Goal: Information Seeking & Learning: Learn about a topic

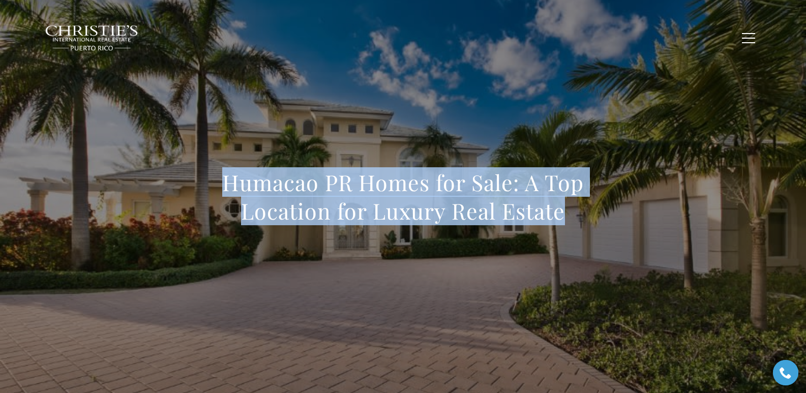
drag, startPoint x: 209, startPoint y: 195, endPoint x: 570, endPoint y: 225, distance: 362.4
click at [570, 225] on h1 "Humacao PR Homes for Sale: A Top Location for Luxury Real Estate" at bounding box center [403, 196] width 449 height 57
copy h1 "Humacao PR Homes for Sale: A Top Location for Luxury Real Estate"
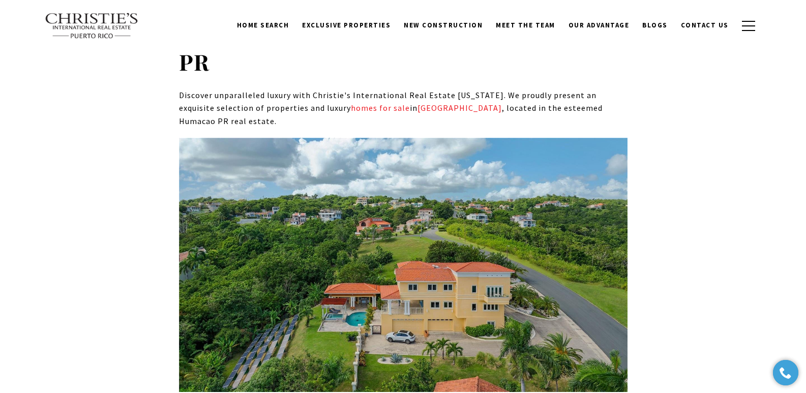
scroll to position [3706, 0]
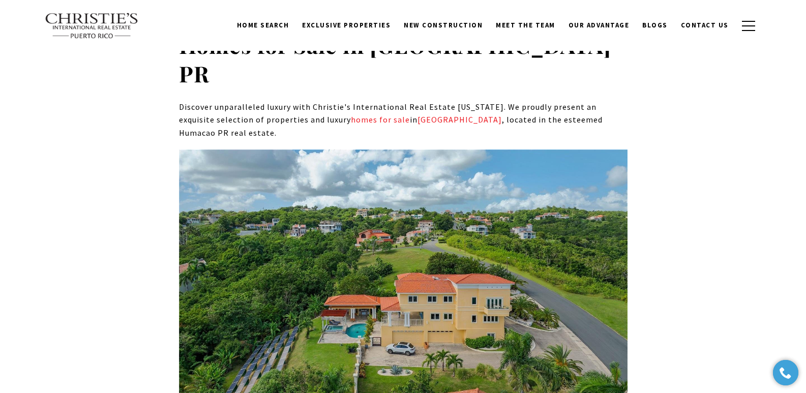
drag, startPoint x: 389, startPoint y: 276, endPoint x: 161, endPoint y: 265, distance: 227.7
click at [161, 265] on div "Humacao's evolution into a premier location for luxury homes can be attributed …" at bounding box center [403, 225] width 712 height 6976
copy strong "29 PORT RD, HUMACAO PR, 00791"
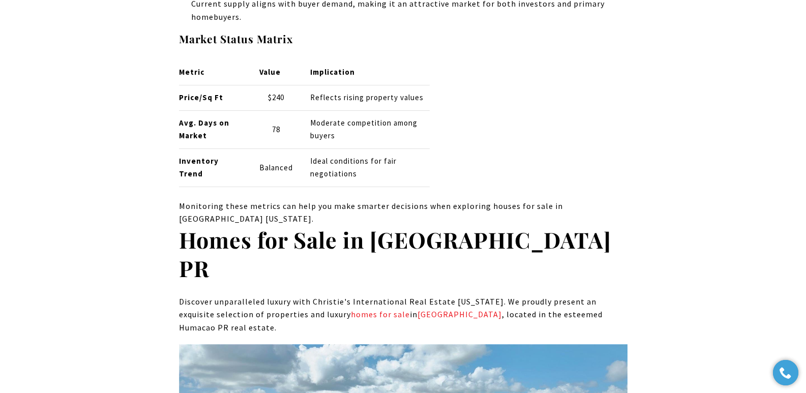
scroll to position [3522, 0]
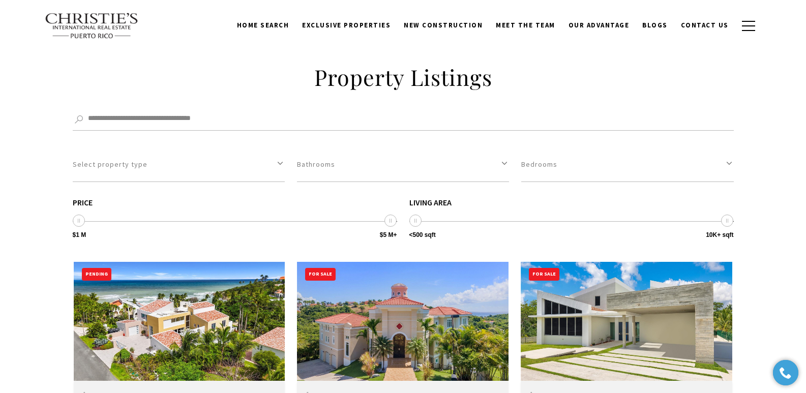
scroll to position [2717, 0]
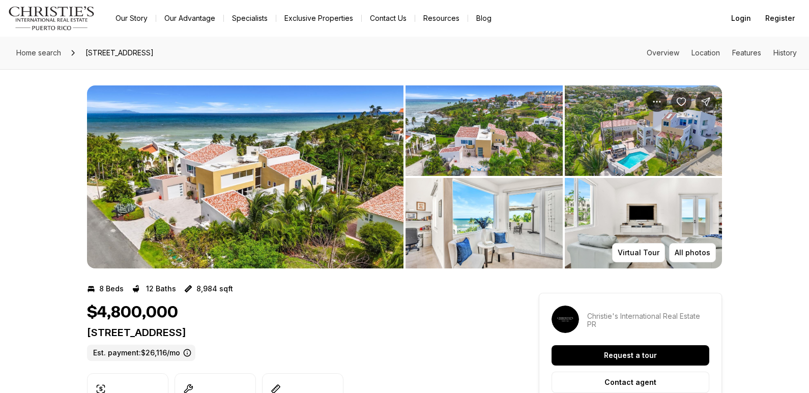
copy p "[STREET_ADDRESS]"
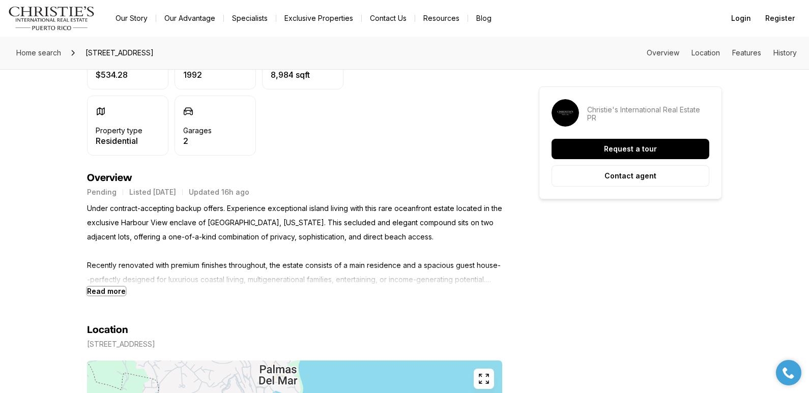
click at [114, 291] on b "Read more" at bounding box center [106, 291] width 39 height 9
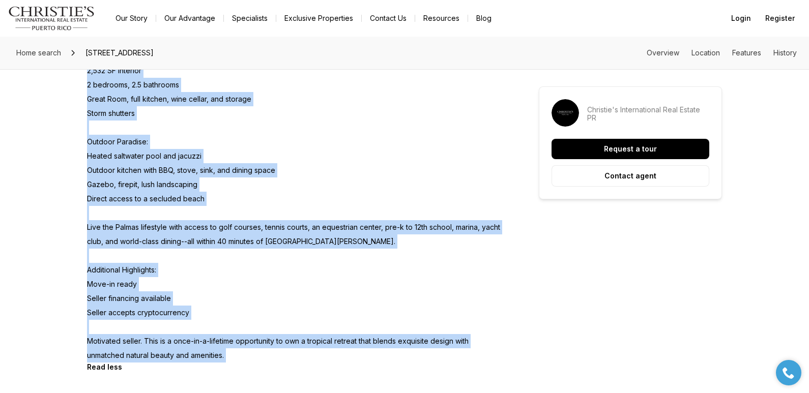
scroll to position [839, 0]
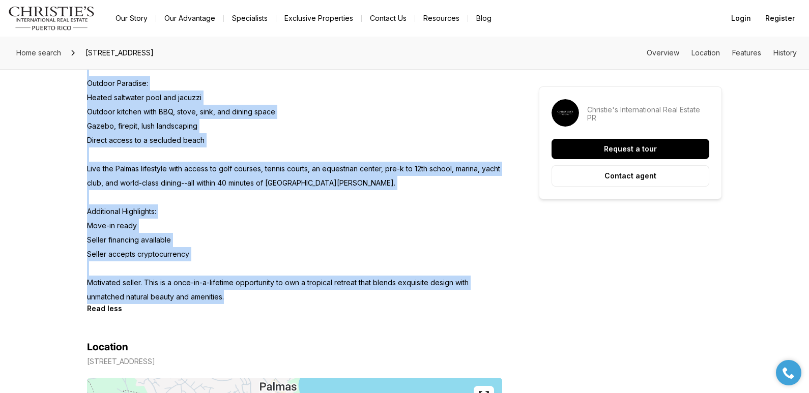
drag, startPoint x: 227, startPoint y: 209, endPoint x: 233, endPoint y: 298, distance: 88.7
click at [233, 298] on p "Under contract-accepting backup offers. Experience exceptional island living wi…" at bounding box center [294, 5] width 415 height 598
copy p "Experience exceptional island living with this rare oceanfront estate located i…"
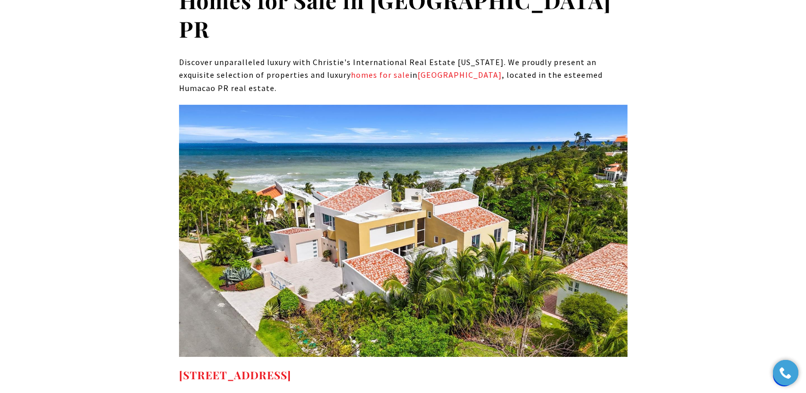
scroll to position [3796, 0]
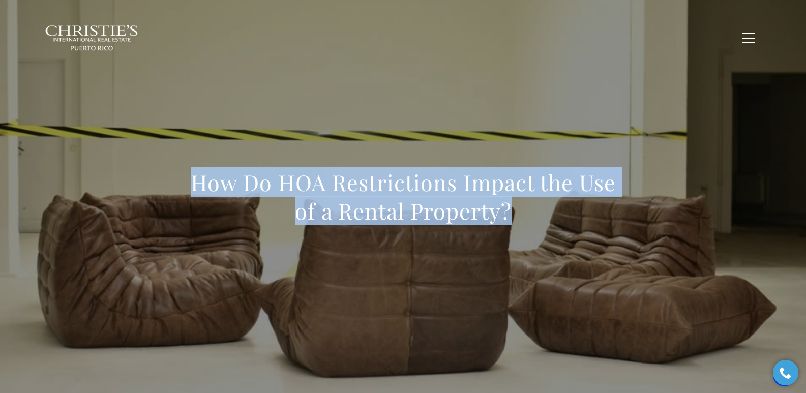
drag, startPoint x: 195, startPoint y: 184, endPoint x: 540, endPoint y: 218, distance: 346.6
click at [540, 218] on h1 "How Do HOA Restrictions Impact the Use of a Rental Property?" at bounding box center [403, 196] width 449 height 57
copy h1 "How Do HOA Restrictions Impact the Use of a Rental Property?"
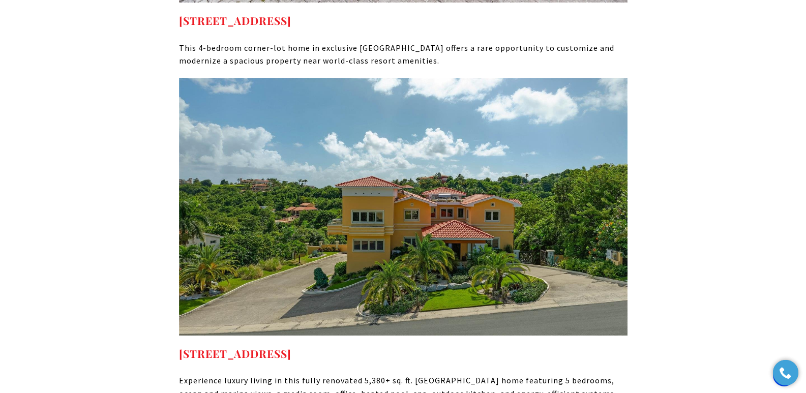
scroll to position [7453, 0]
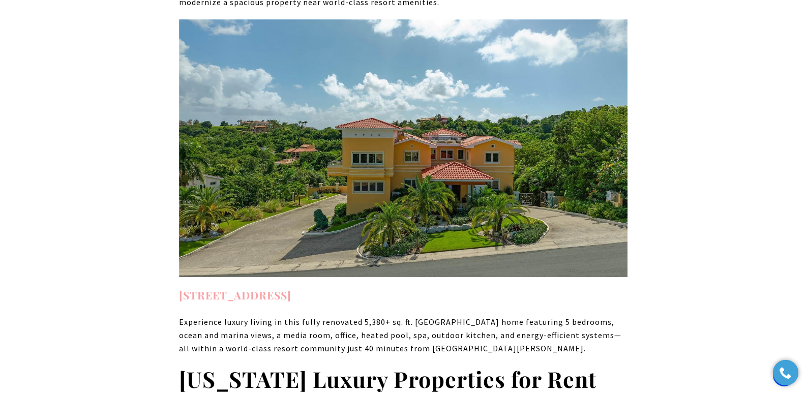
drag, startPoint x: 385, startPoint y: 227, endPoint x: 180, endPoint y: 232, distance: 204.6
click at [180, 287] on h4 "29 PORT RD HUMACAO PR, 00791" at bounding box center [403, 295] width 449 height 16
copy strong "29 PORT RD HUMACAO PR, 00791"
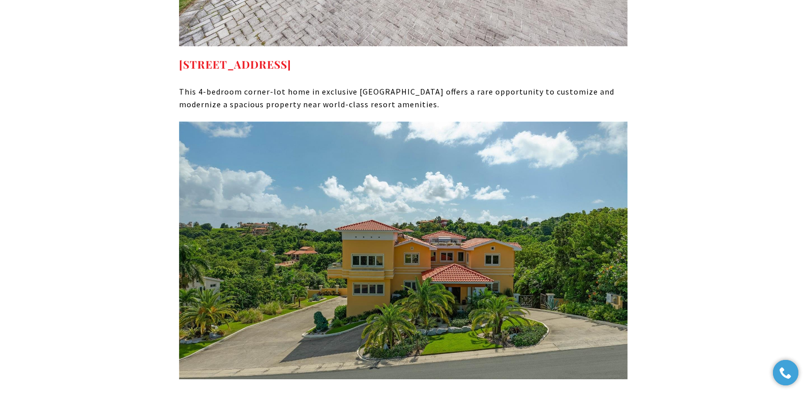
scroll to position [7365, 0]
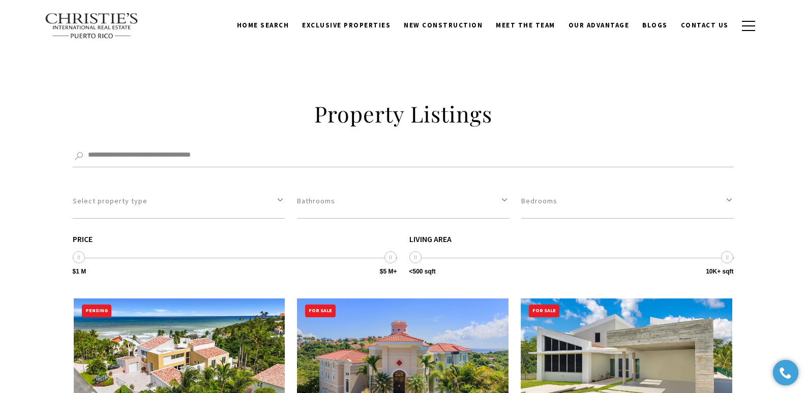
click at [442, 299] on img at bounding box center [403, 358] width 212 height 119
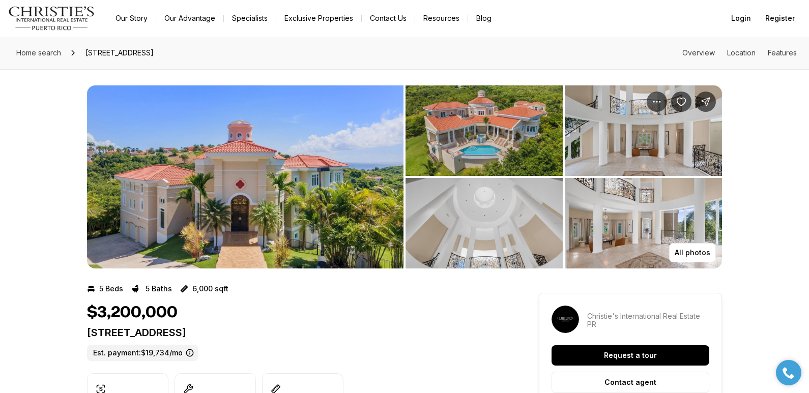
drag, startPoint x: 85, startPoint y: 335, endPoint x: 314, endPoint y: 339, distance: 228.5
copy p "[STREET_ADDRESS]"
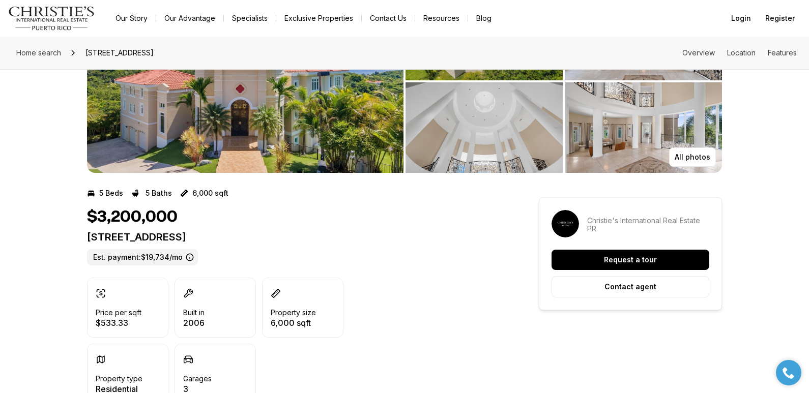
scroll to position [344, 0]
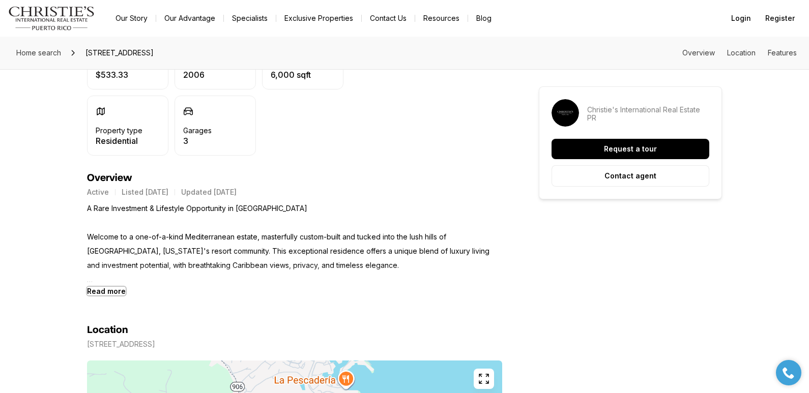
click at [116, 290] on b "Read more" at bounding box center [106, 291] width 39 height 9
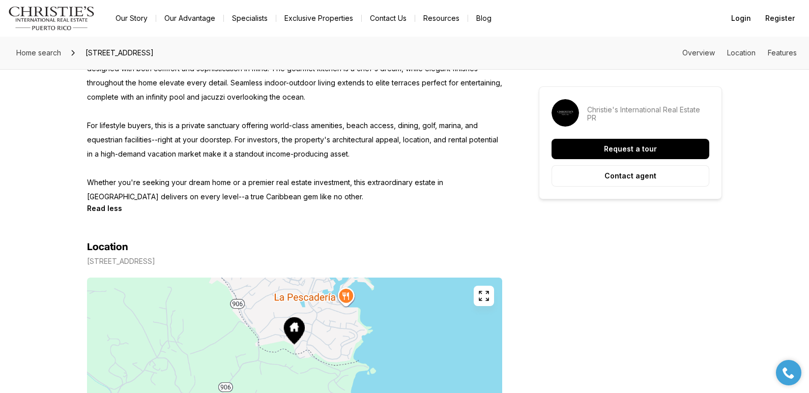
scroll to position [533, 0]
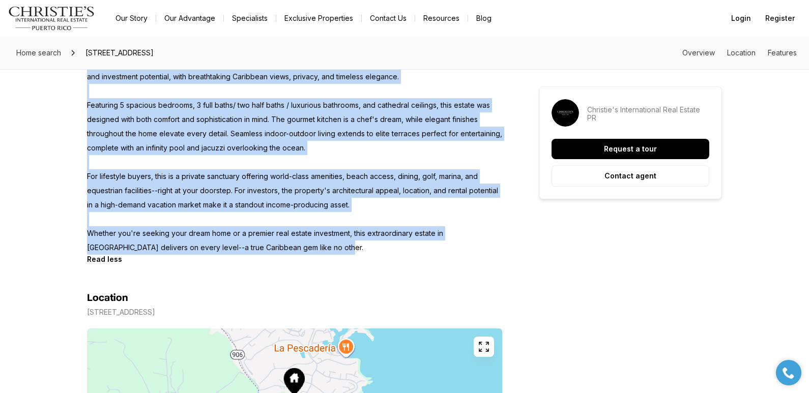
drag, startPoint x: 89, startPoint y: 236, endPoint x: 291, endPoint y: 248, distance: 202.3
click at [291, 248] on p "A Rare Investment & Lifestyle Opportunity in Palmas del Mar Welcome to a one-of…" at bounding box center [294, 134] width 415 height 242
copy p "Welcome to a one-of-a-kind Mediterranean estate, masterfully custom-built and t…"
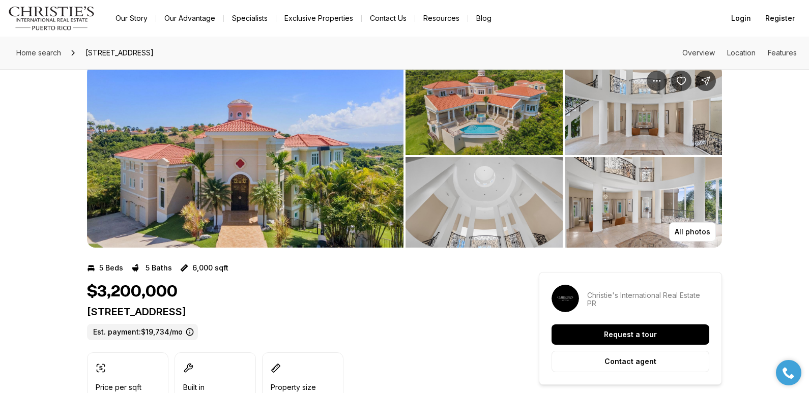
scroll to position [0, 0]
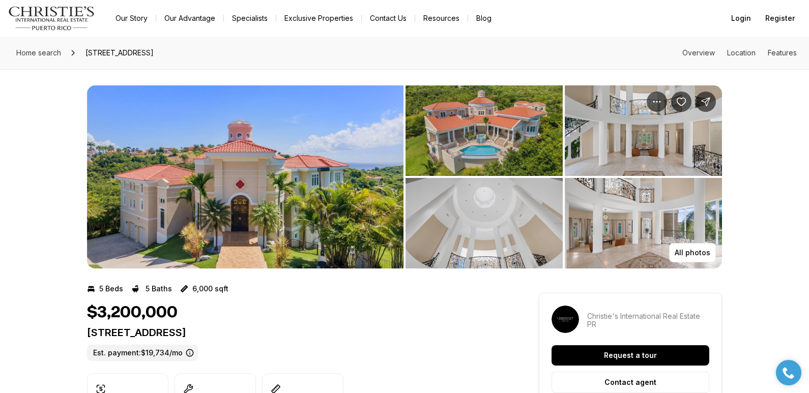
click at [90, 333] on p "44 COCOLOBA ST #44 HUMACAO PR, 00791" at bounding box center [294, 333] width 415 height 12
click at [88, 334] on p "44 COCOLOBA ST #44 HUMACAO PR, 00791" at bounding box center [294, 333] width 415 height 12
drag, startPoint x: 88, startPoint y: 334, endPoint x: 309, endPoint y: 333, distance: 221.3
click at [309, 333] on p "44 COCOLOBA ST #44 HUMACAO PR, 00791" at bounding box center [294, 333] width 415 height 12
copy p "44 COCOLOBA ST #44 HUMACAO PR, 00791"
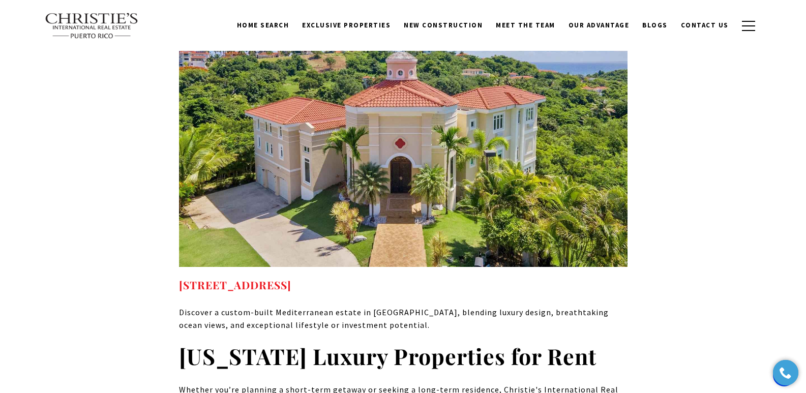
scroll to position [7189, 0]
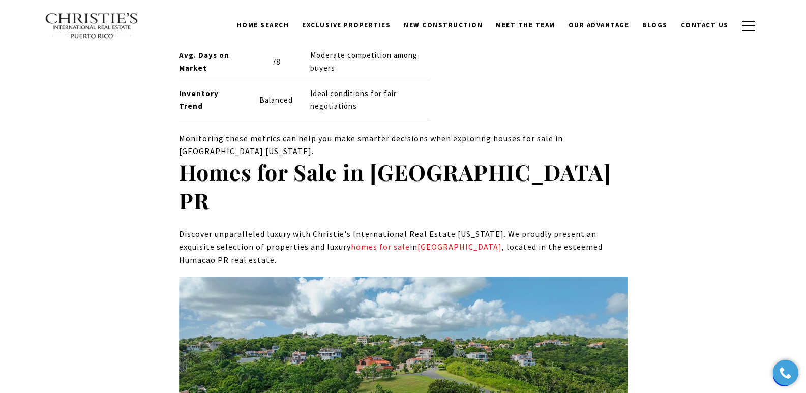
scroll to position [3524, 0]
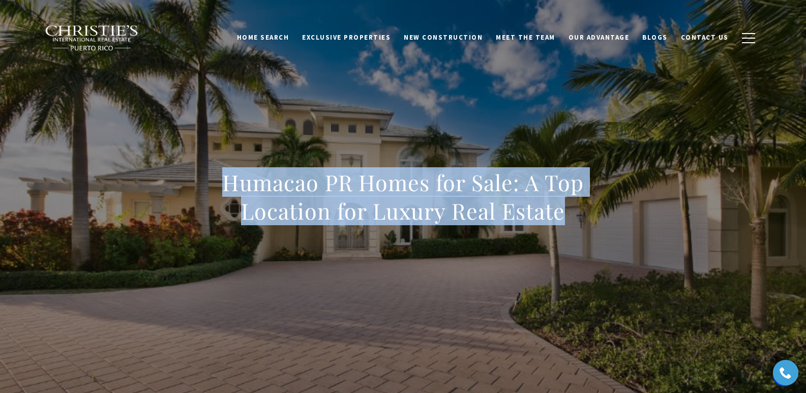
drag, startPoint x: 231, startPoint y: 190, endPoint x: 567, endPoint y: 214, distance: 336.6
click at [567, 214] on h1 "Humacao PR Homes for Sale: A Top Location for Luxury Real Estate" at bounding box center [403, 196] width 449 height 57
copy h1 "Humacao PR Homes for Sale: A Top Location for Luxury Real Estate"
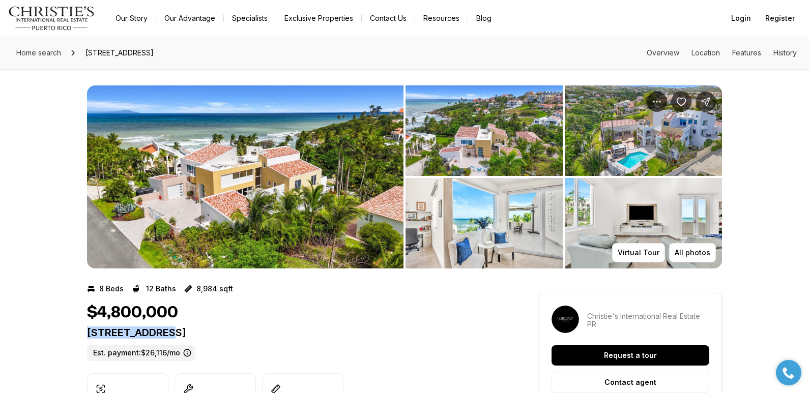
drag, startPoint x: 90, startPoint y: 330, endPoint x: 330, endPoint y: 339, distance: 240.3
click at [330, 339] on div "44/45 HARBOUR VIEW HUMACAO PR, 00791 Est. payment: $26,116/mo" at bounding box center [294, 344] width 415 height 35
copy p "[STREET_ADDRESS]"
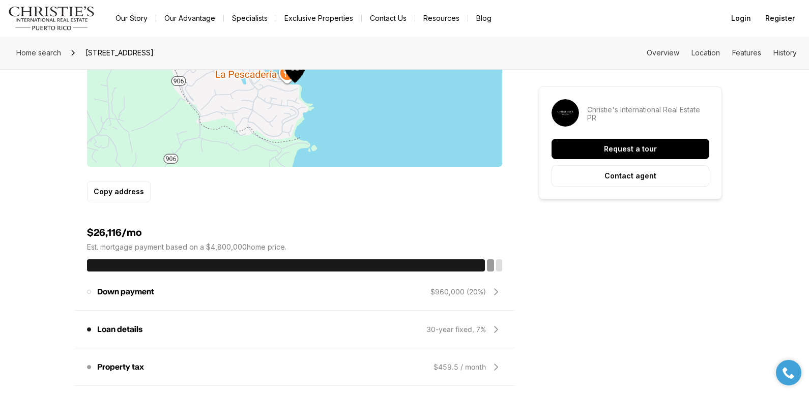
scroll to position [344, 0]
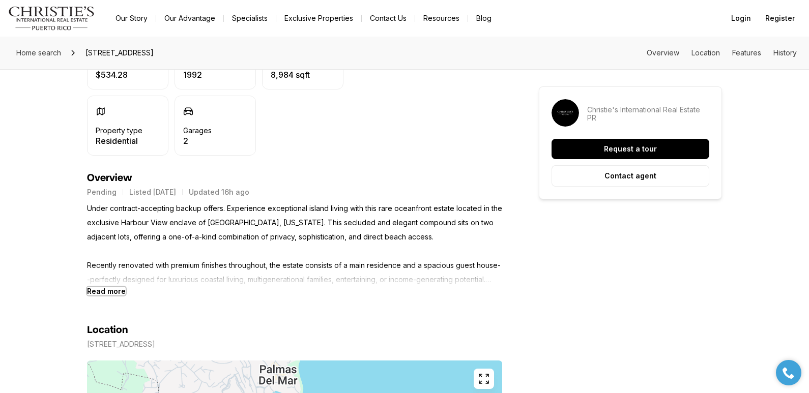
click at [109, 293] on b "Read more" at bounding box center [106, 291] width 39 height 9
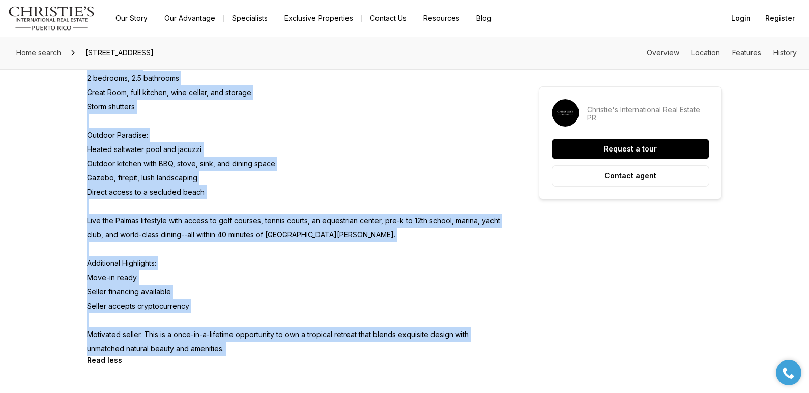
scroll to position [875, 0]
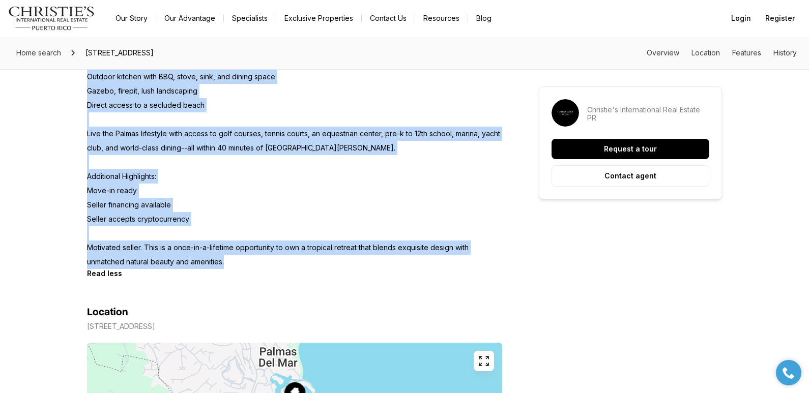
drag, startPoint x: 227, startPoint y: 209, endPoint x: 234, endPoint y: 264, distance: 55.8
copy p "Experience exceptional island living with this rare oceanfront estate located i…"
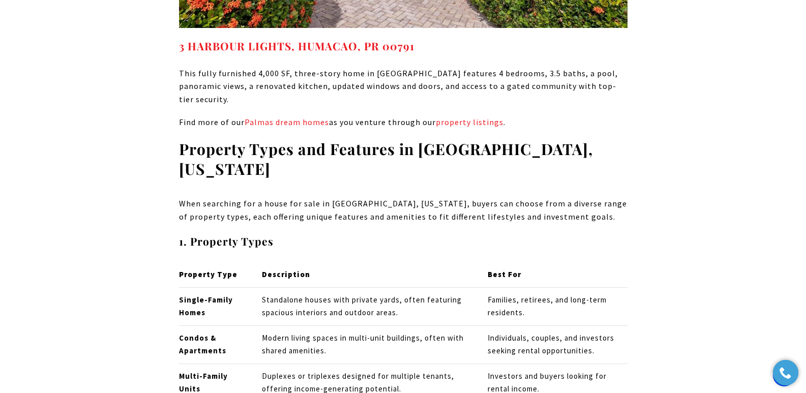
scroll to position [5555, 0]
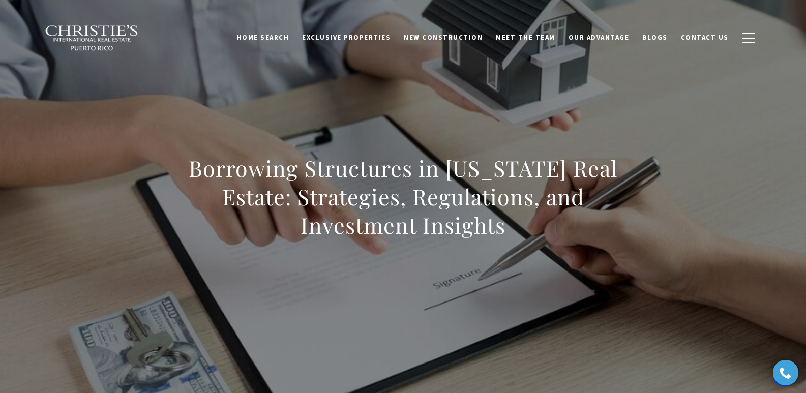
drag, startPoint x: 180, startPoint y: 169, endPoint x: 513, endPoint y: 229, distance: 338.6
click at [513, 229] on h1 "Borrowing Structures in [US_STATE] Real Estate: Strategies, Regulations, and In…" at bounding box center [403, 196] width 449 height 85
copy h1 "Borrowing Structures in [US_STATE] Real Estate: Strategies, Regulations, and In…"
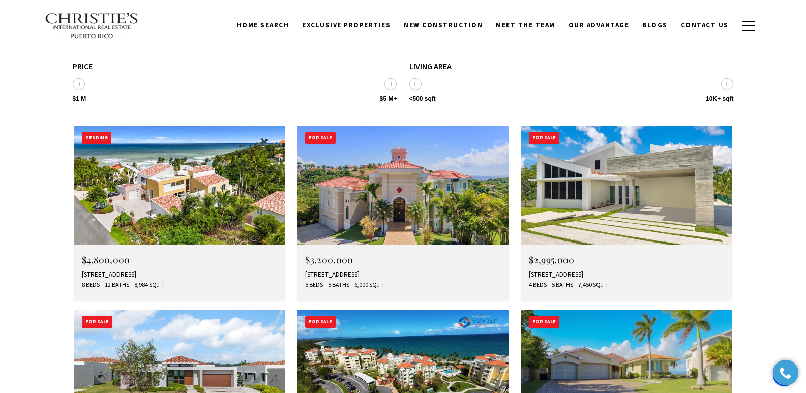
scroll to position [2819, 0]
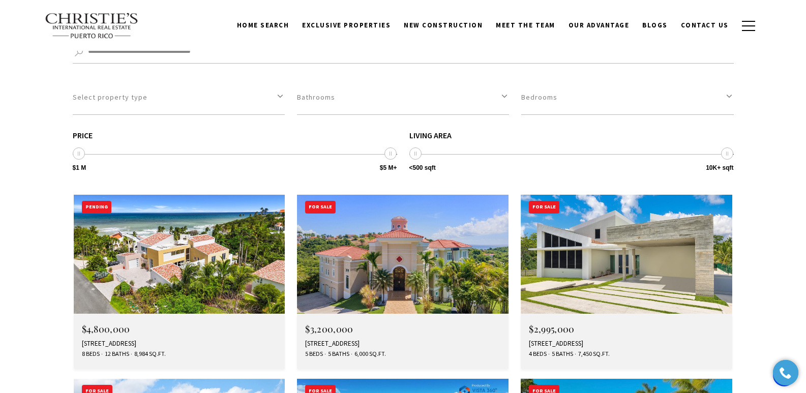
click at [548, 340] on div "13 SURFSIDE RD, HUMACAO, PR 00791" at bounding box center [626, 344] width 195 height 8
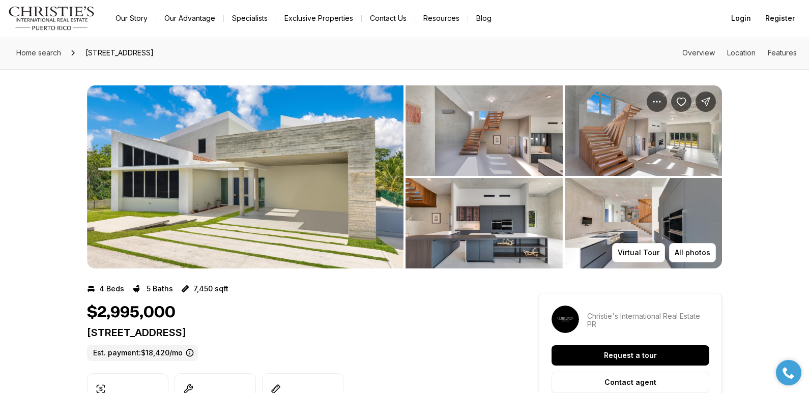
drag, startPoint x: 88, startPoint y: 334, endPoint x: 297, endPoint y: 335, distance: 209.6
click at [297, 335] on p "13 SURFSIDE RD HUMACAO PR, 00791" at bounding box center [294, 333] width 415 height 12
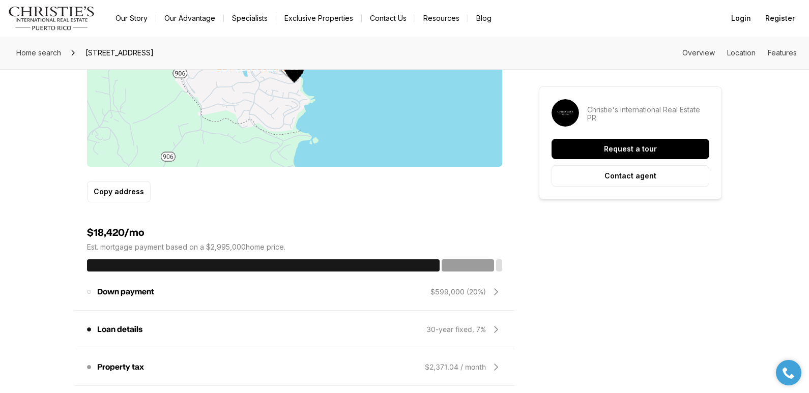
scroll to position [344, 0]
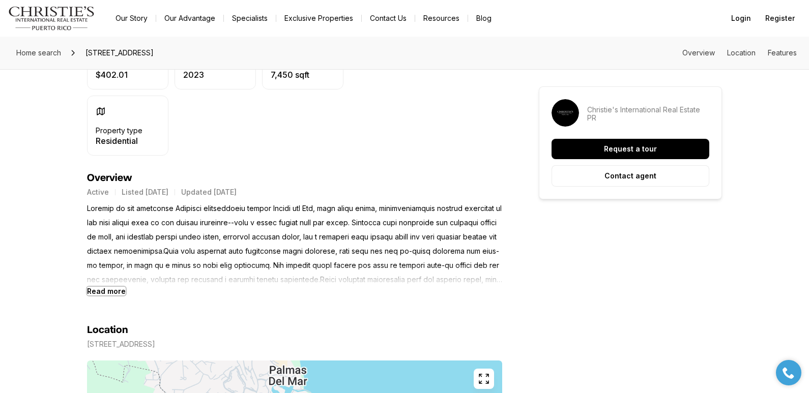
click at [110, 289] on b "Read more" at bounding box center [106, 291] width 39 height 9
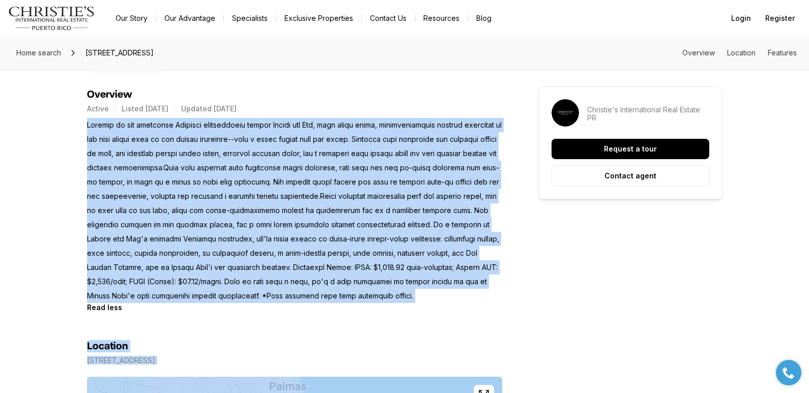
scroll to position [526, 0]
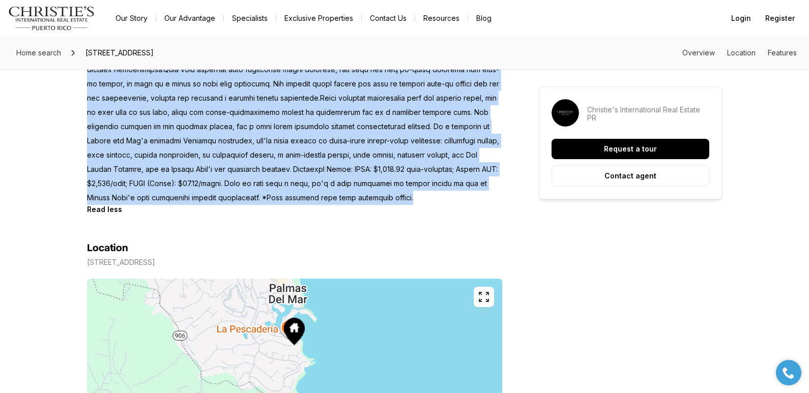
drag, startPoint x: 88, startPoint y: 208, endPoint x: 428, endPoint y: 202, distance: 340.9
click at [428, 202] on p at bounding box center [294, 112] width 415 height 185
copy p "Located in the exclusive Surfside neighborhood within Palmas del Mar, this newl…"
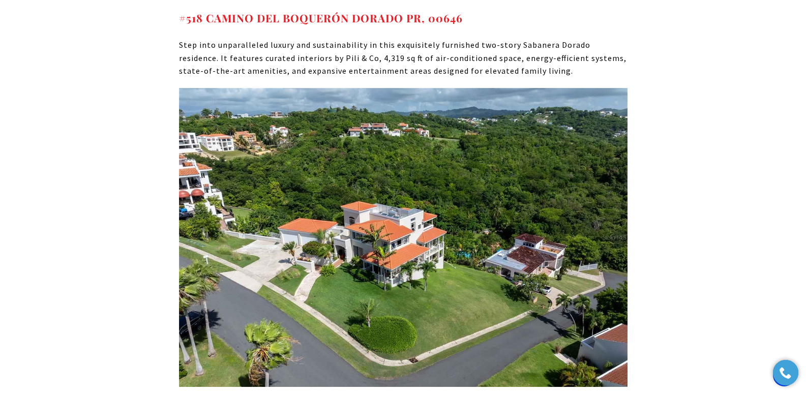
scroll to position [5944, 0]
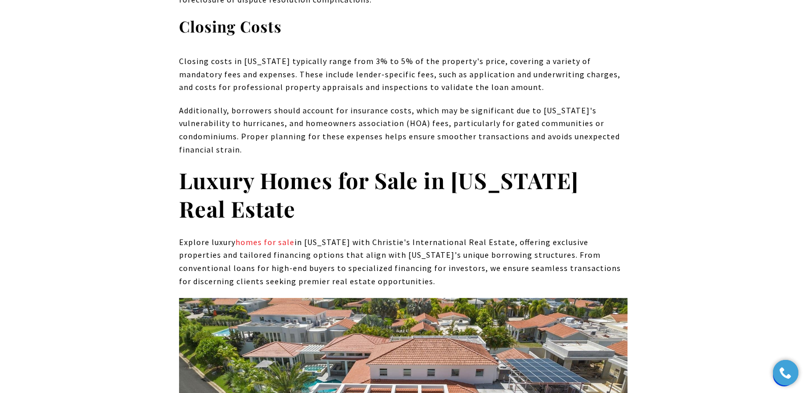
scroll to position [5256, 0]
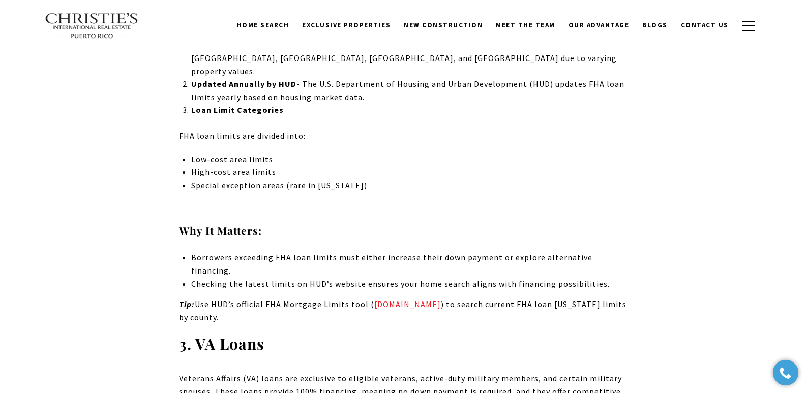
scroll to position [1829, 0]
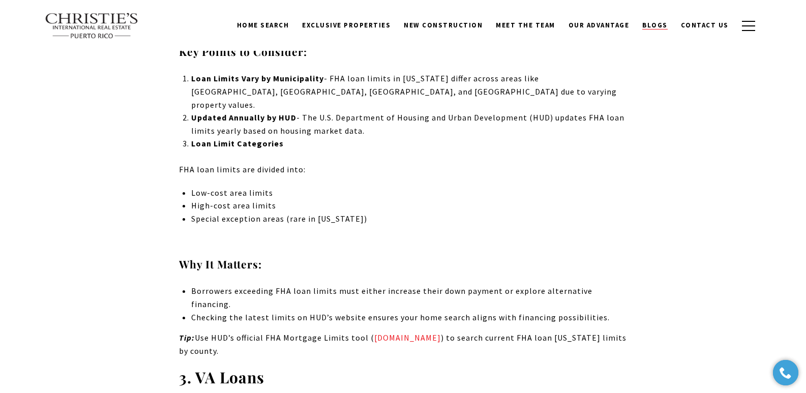
click at [662, 25] on span "Blogs" at bounding box center [655, 25] width 25 height 9
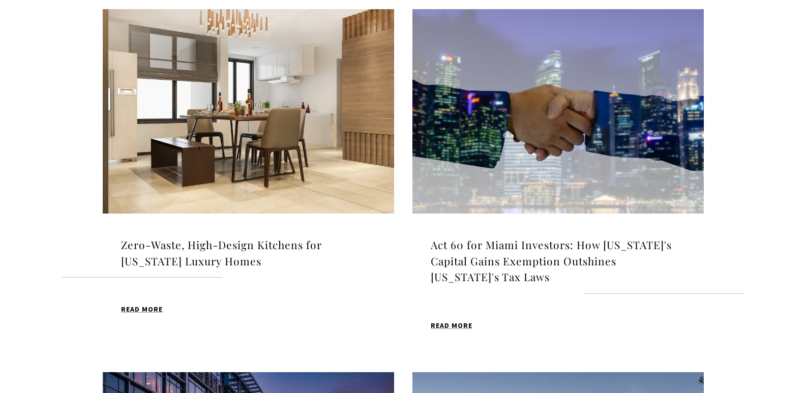
click at [263, 141] on img at bounding box center [249, 111] width 292 height 205
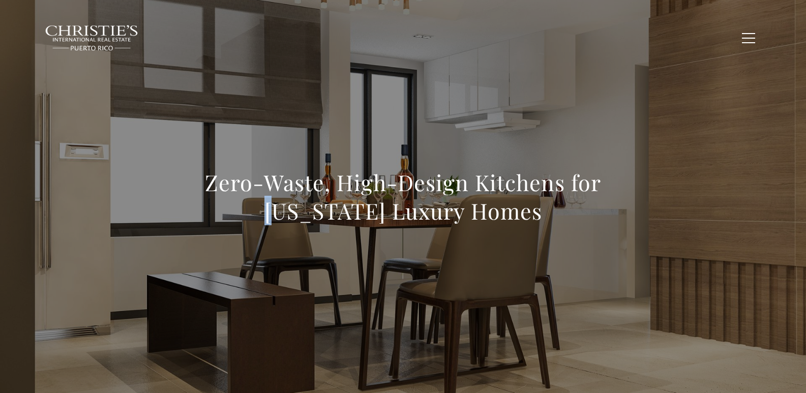
drag, startPoint x: 266, startPoint y: 200, endPoint x: 271, endPoint y: 203, distance: 5.9
click at [277, 202] on h1 "Zero-Waste, High-Design Kitchens for [US_STATE] Luxury Homes" at bounding box center [403, 196] width 449 height 57
click at [213, 188] on h1 "Zero-Waste, High-Design Kitchens for [US_STATE] Luxury Homes" at bounding box center [403, 196] width 449 height 57
drag, startPoint x: 204, startPoint y: 182, endPoint x: 572, endPoint y: 219, distance: 370.3
click at [572, 219] on h1 "Zero-Waste, High-Design Kitchens for [US_STATE] Luxury Homes" at bounding box center [403, 196] width 449 height 57
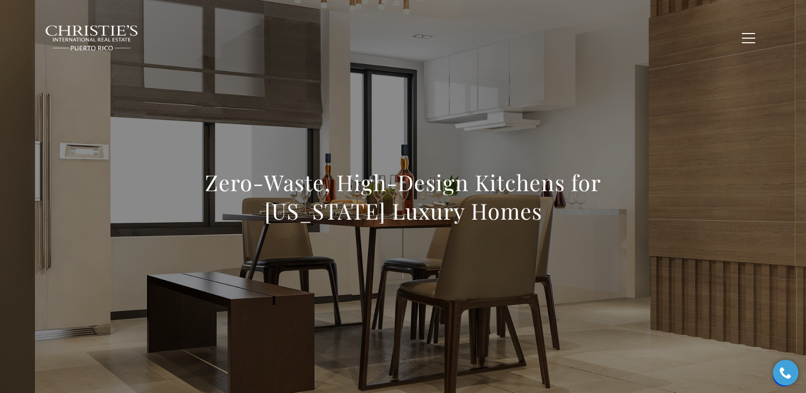
copy h1 "Zero-Waste, High-Design Kitchens for [US_STATE] Luxury Homes"
click at [200, 184] on h1 "Zero-Waste, High-Design Kitchens for [US_STATE] Luxury Homes" at bounding box center [403, 196] width 449 height 57
drag, startPoint x: 200, startPoint y: 185, endPoint x: 556, endPoint y: 220, distance: 356.8
click at [556, 220] on h1 "Zero-Waste, High-Design Kitchens for Puerto Rico Luxury Homes" at bounding box center [403, 196] width 449 height 57
copy h1 "Zero-Waste, High-Design Kitchens for Puerto Rico Luxury Homes"
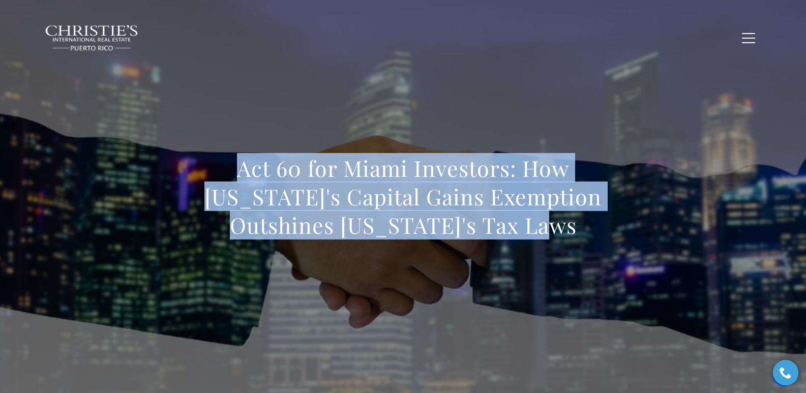
drag, startPoint x: 187, startPoint y: 162, endPoint x: 542, endPoint y: 229, distance: 361.3
click at [542, 229] on h1 "Act 60 for Miami Investors: How Puerto Rico's Capital Gains Exemption Outshines…" at bounding box center [403, 196] width 449 height 85
copy h1 "Act 60 for Miami Investors: How Puerto Rico's Capital Gains Exemption Outshines…"
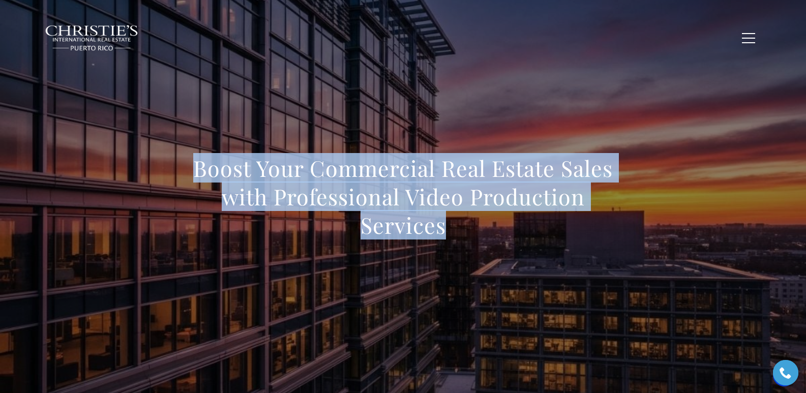
drag, startPoint x: 175, startPoint y: 163, endPoint x: 570, endPoint y: 225, distance: 400.7
click at [570, 225] on div "Boost Your Commercial Real Estate Sales with Professional Video Production Serv…" at bounding box center [403, 203] width 712 height 305
copy h1 "Boost Your Commercial Real Estate Sales with Professional Video Production Serv…"
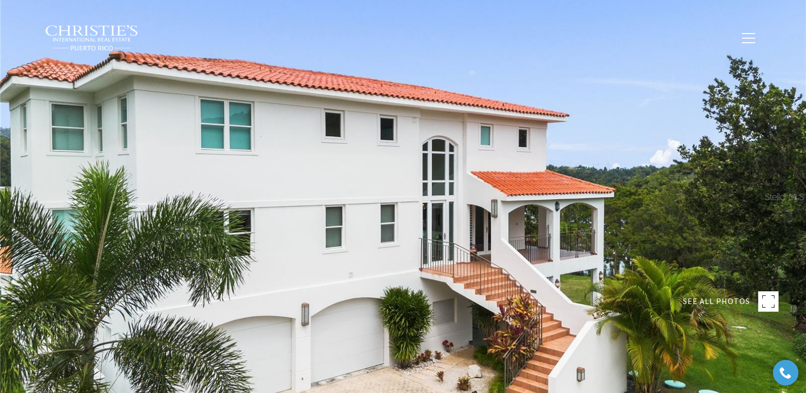
click at [783, 160] on div at bounding box center [403, 196] width 806 height 393
click at [532, 164] on div at bounding box center [403, 196] width 806 height 393
click at [455, 234] on div at bounding box center [403, 196] width 806 height 393
click at [449, 126] on div at bounding box center [403, 196] width 806 height 393
click at [767, 297] on rect at bounding box center [769, 302] width 20 height 20
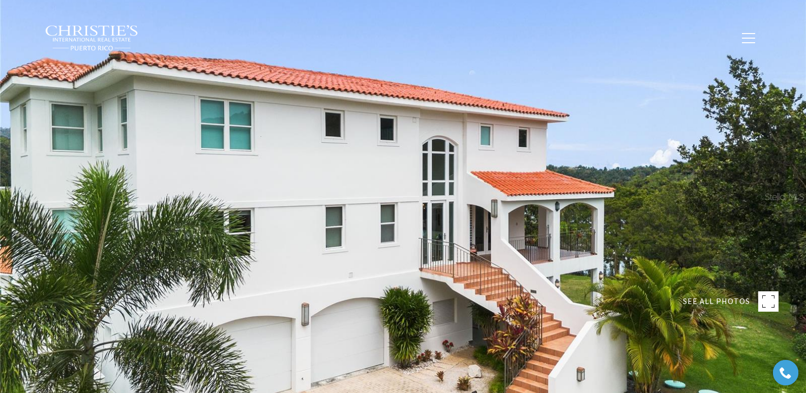
click at [723, 298] on span "SEE ALL PHOTOS" at bounding box center [716, 301] width 67 height 13
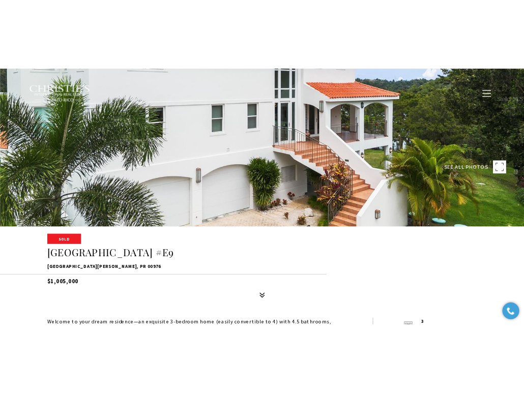
scroll to position [134, 0]
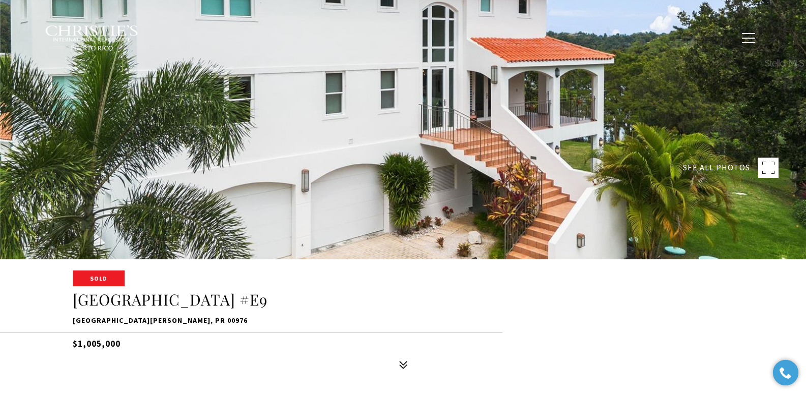
click at [765, 166] on rect at bounding box center [769, 168] width 20 height 20
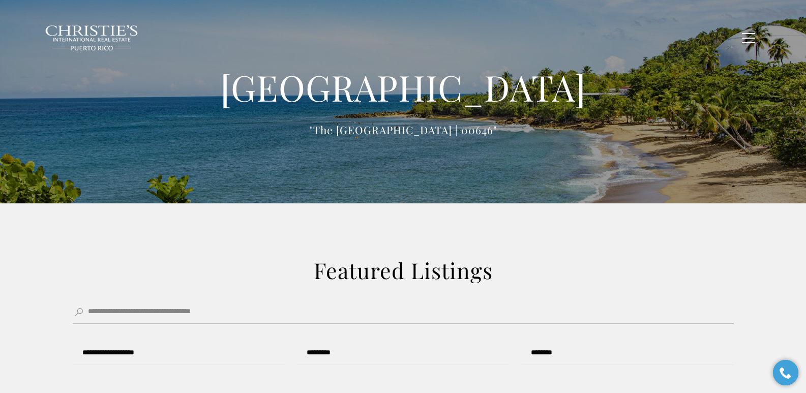
type input "**********"
type input "*********"
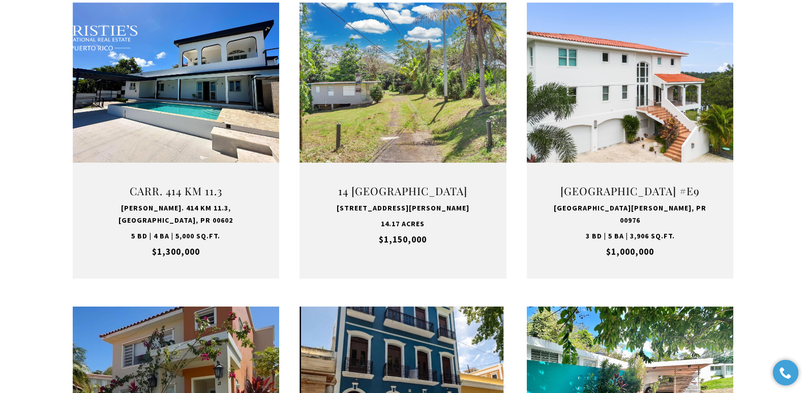
scroll to position [2326, 0]
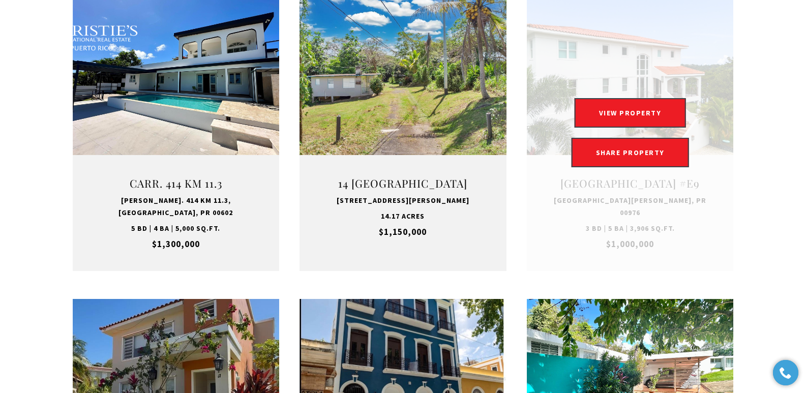
click at [632, 177] on link at bounding box center [630, 133] width 207 height 276
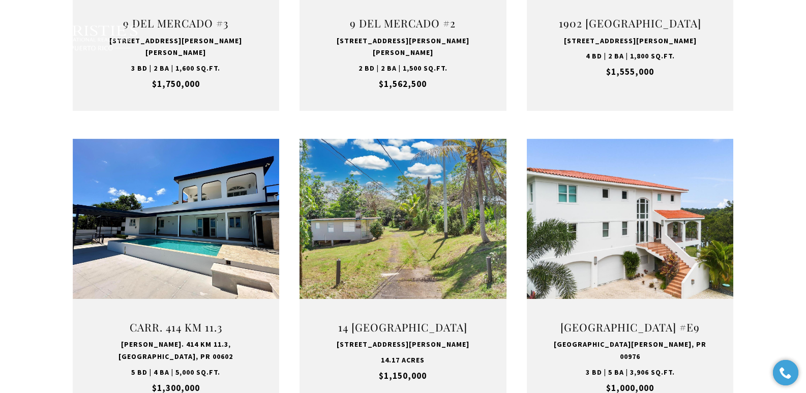
scroll to position [2161, 0]
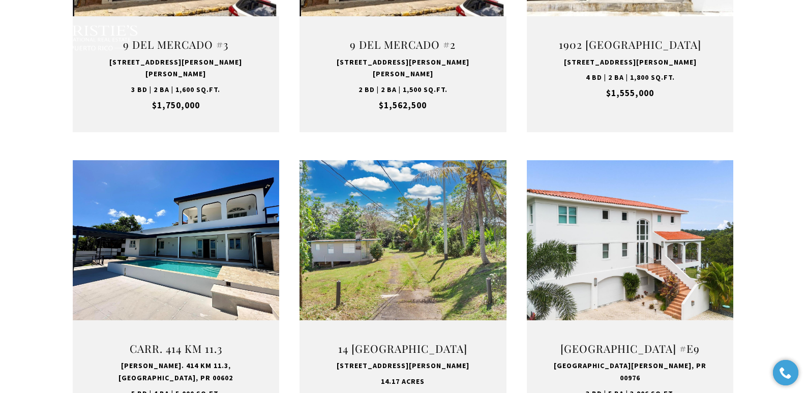
type input "**********"
type input "*********"
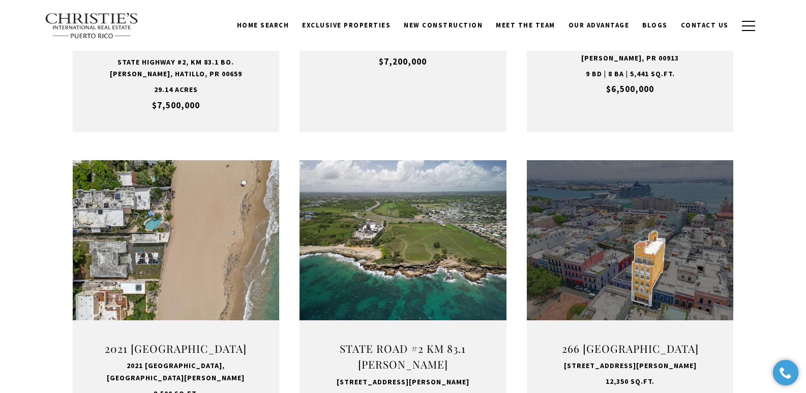
scroll to position [0, 0]
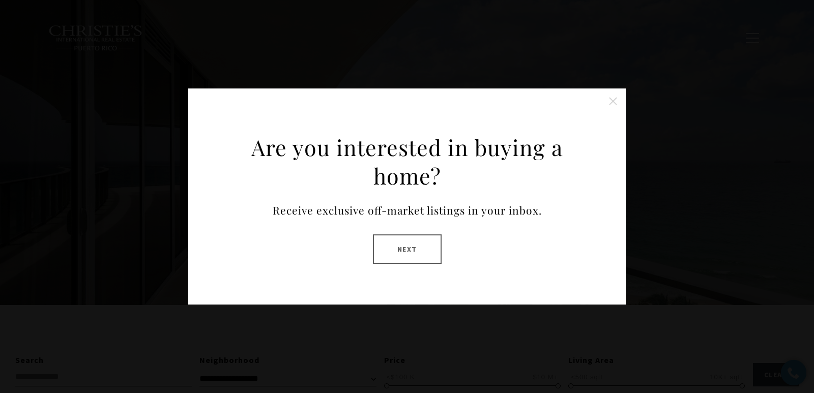
click at [618, 101] on button at bounding box center [613, 101] width 20 height 20
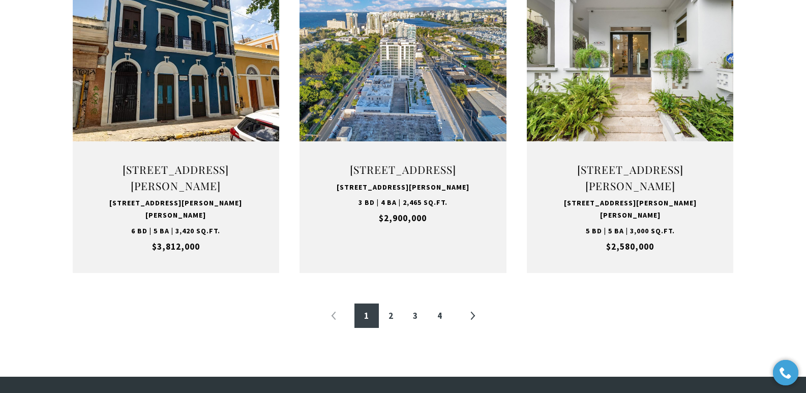
scroll to position [1067, 0]
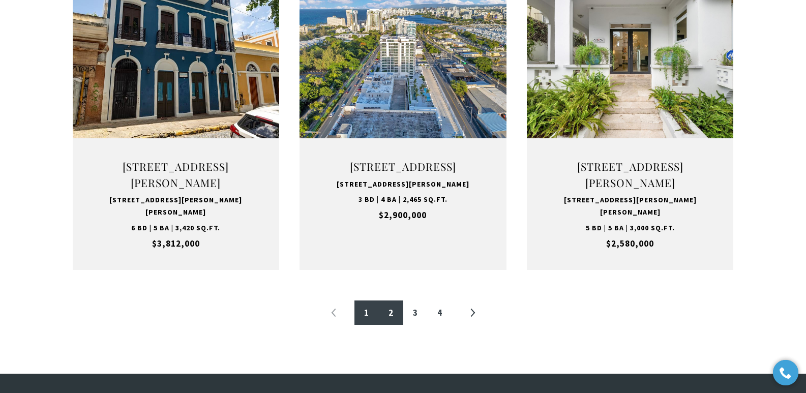
click at [395, 323] on link "2" at bounding box center [391, 313] width 24 height 24
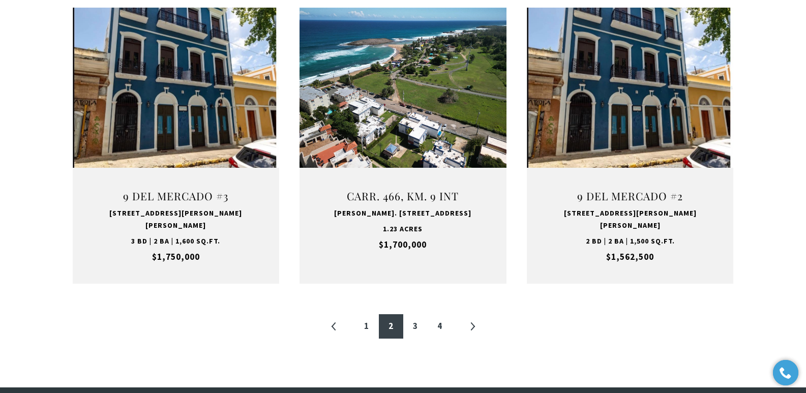
scroll to position [1056, 0]
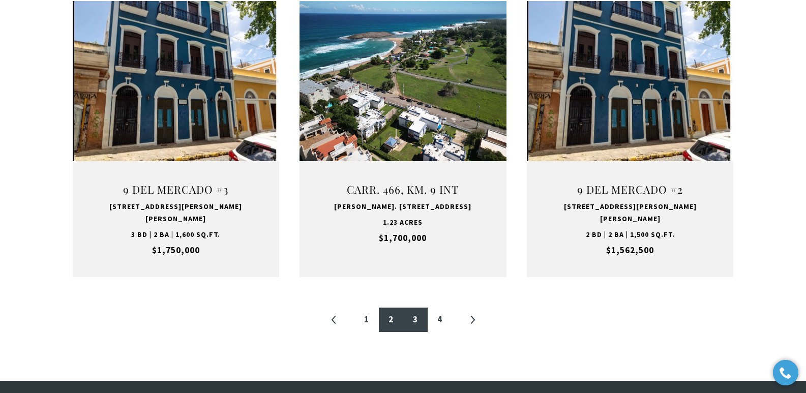
click at [418, 310] on link "3" at bounding box center [415, 320] width 24 height 24
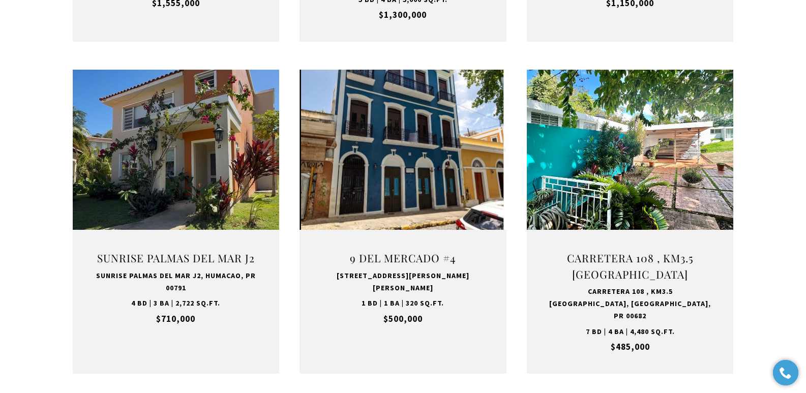
scroll to position [655, 0]
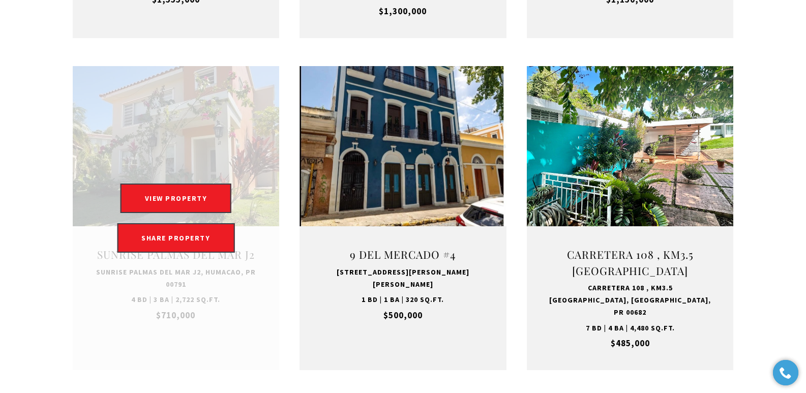
click at [191, 270] on link at bounding box center [176, 218] width 207 height 304
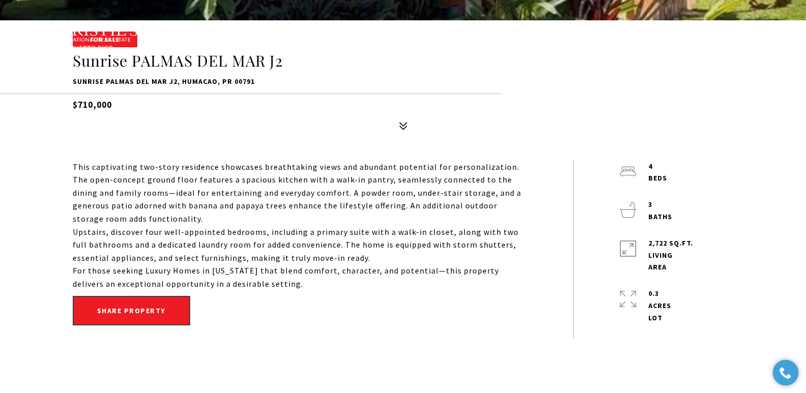
scroll to position [28, 0]
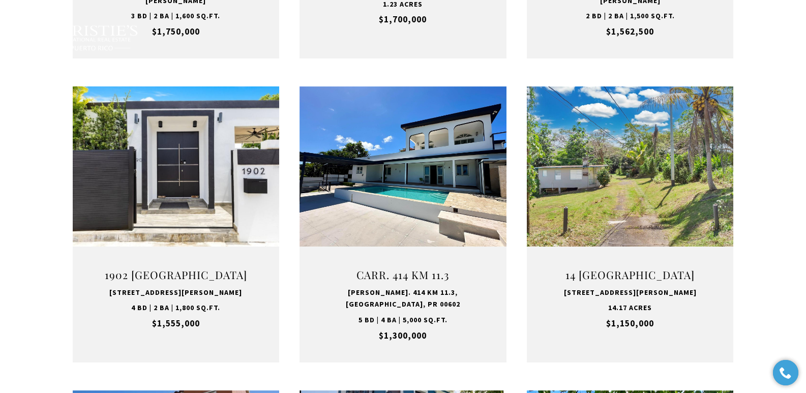
scroll to position [2323, 0]
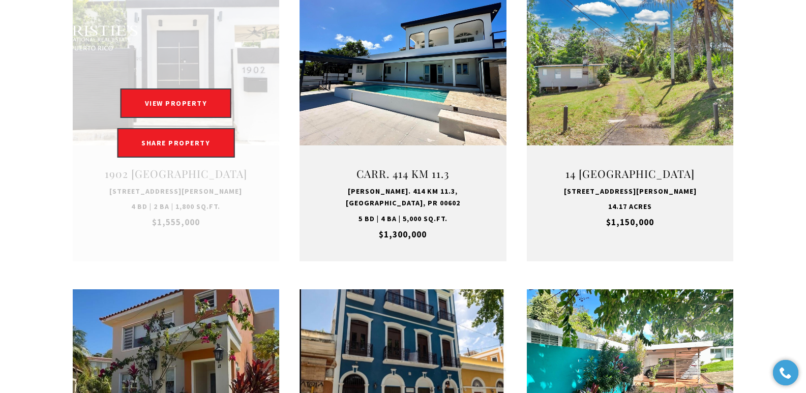
click at [160, 194] on link at bounding box center [176, 123] width 207 height 276
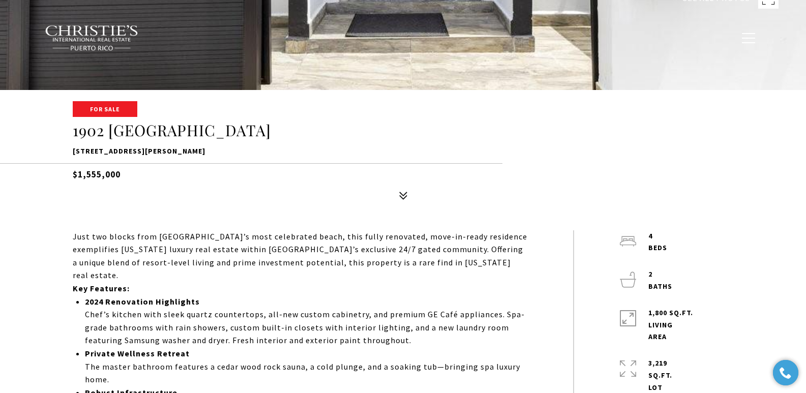
scroll to position [297, 0]
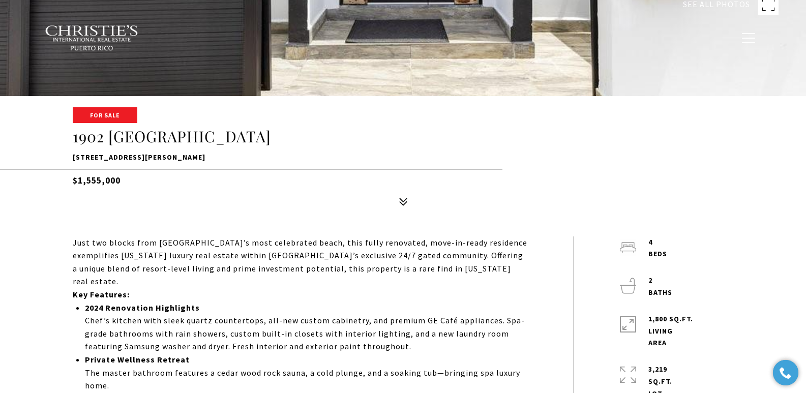
drag, startPoint x: 72, startPoint y: 158, endPoint x: 243, endPoint y: 157, distance: 170.4
click at [243, 157] on p "[STREET_ADDRESS][PERSON_NAME]" at bounding box center [403, 158] width 661 height 12
copy p "[STREET_ADDRESS][PERSON_NAME]"
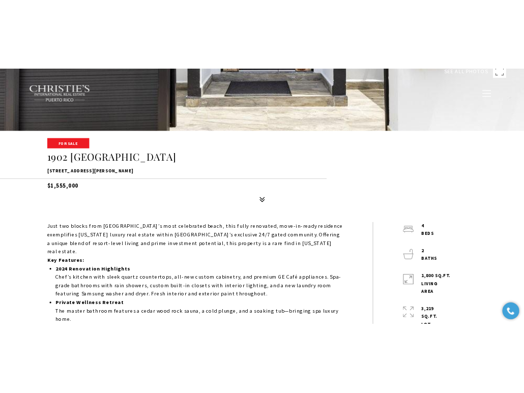
scroll to position [0, 0]
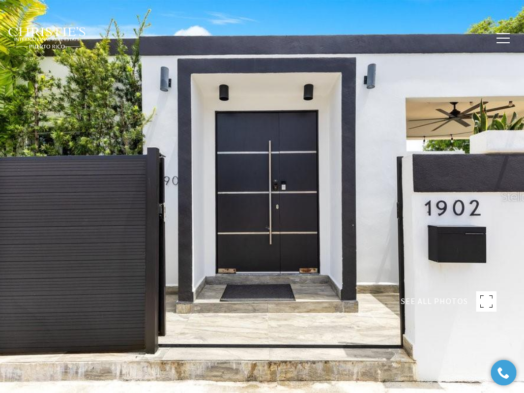
type input "**********"
type input "********"
type input "***"
type input "**********"
type input "**"
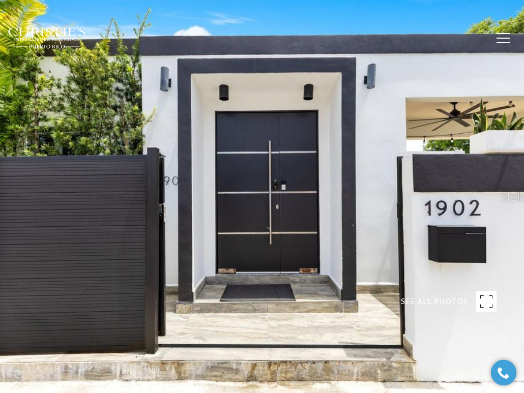
type input "**********"
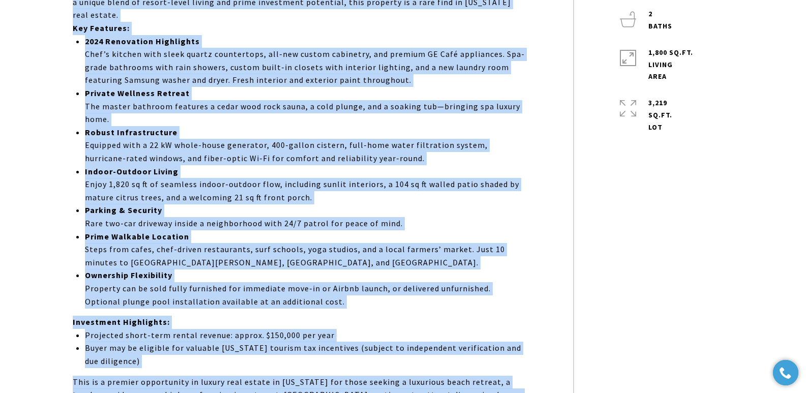
scroll to position [721, 0]
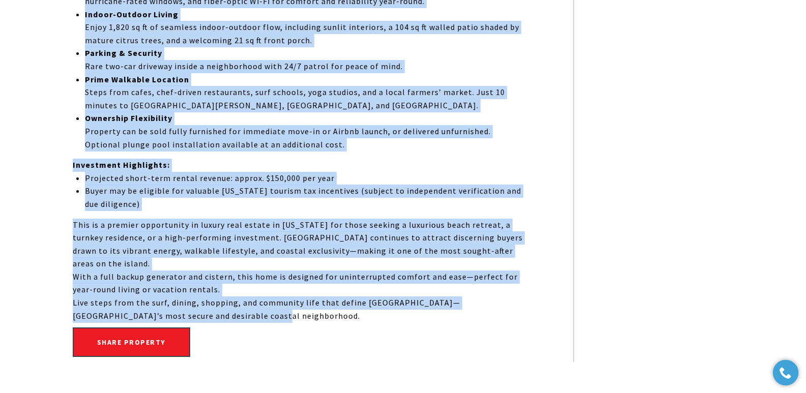
drag, startPoint x: 73, startPoint y: 196, endPoint x: 211, endPoint y: 285, distance: 164.1
click at [211, 285] on div "Just two blocks from San Juan’s most celebrated beach, this fully renovated, mo…" at bounding box center [300, 68] width 455 height 510
copy div "Just two blocks from San Juan’s most celebrated beach, this fully renovated, mo…"
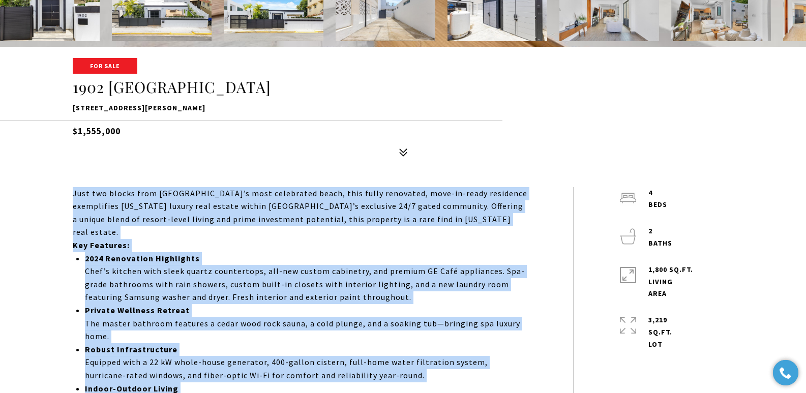
scroll to position [0, 0]
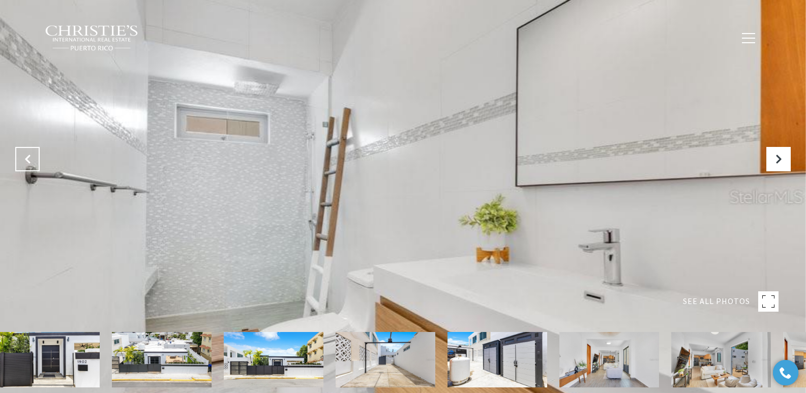
click at [36, 157] on button at bounding box center [27, 159] width 24 height 24
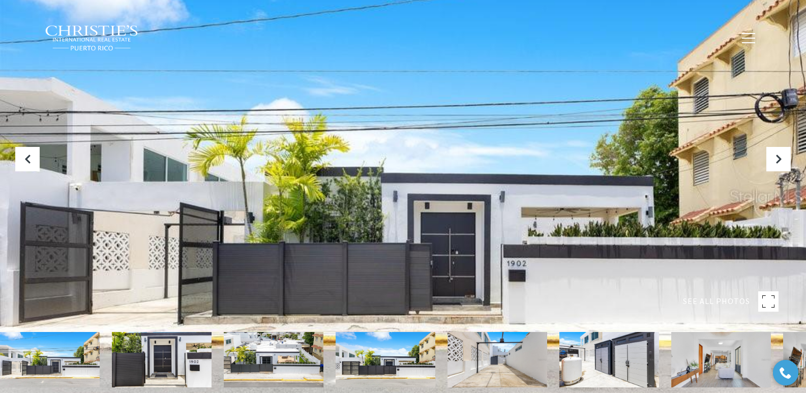
scroll to position [344, 0]
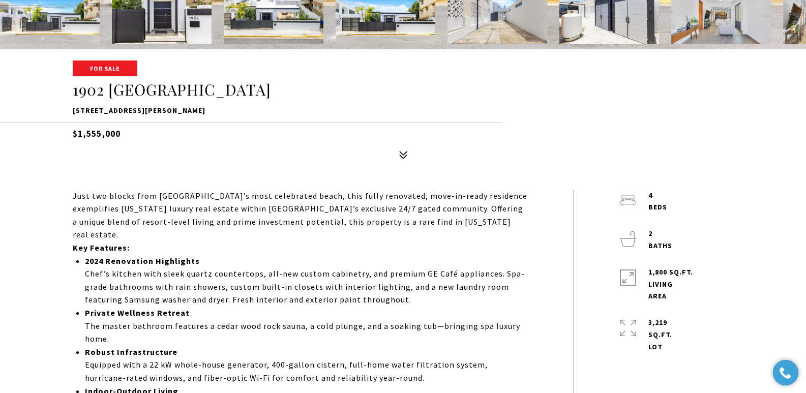
click at [320, 149] on div "For Sale 1902 CALLE CACIQUE 1902 CALLE CACIQUE, SAN JUAN, PR 00911 $1,555,000" at bounding box center [403, 113] width 712 height 103
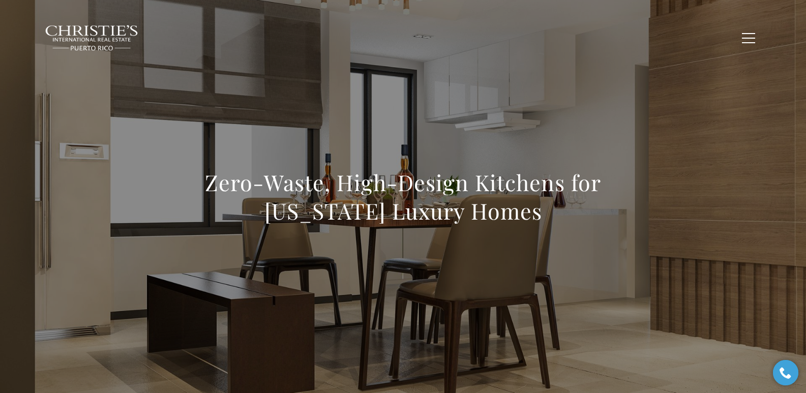
click at [140, 55] on div "Home Search [GEOGRAPHIC_DATA] [GEOGRAPHIC_DATA] Coastal [GEOGRAPHIC_DATA][PERSO…" at bounding box center [403, 37] width 717 height 37
click at [652, 39] on span "Blogs" at bounding box center [655, 37] width 25 height 9
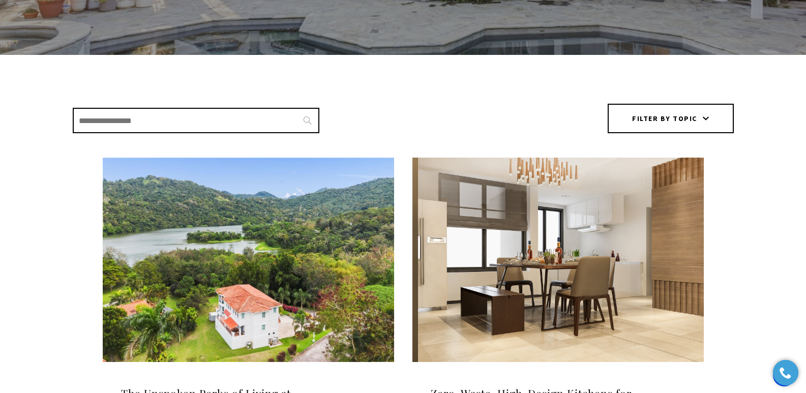
scroll to position [217, 0]
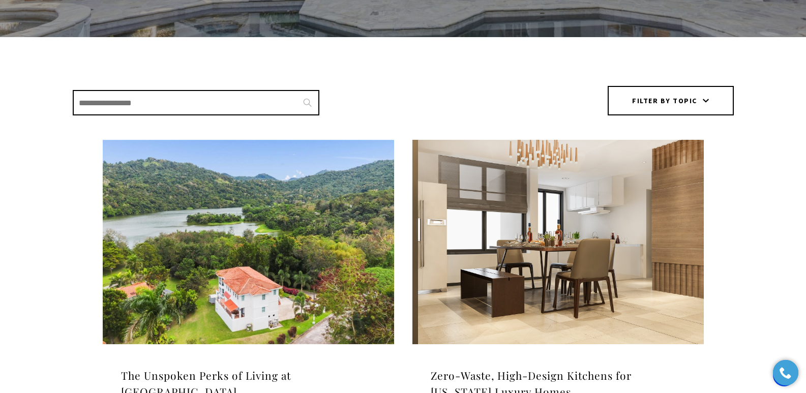
click at [243, 237] on img at bounding box center [249, 242] width 292 height 205
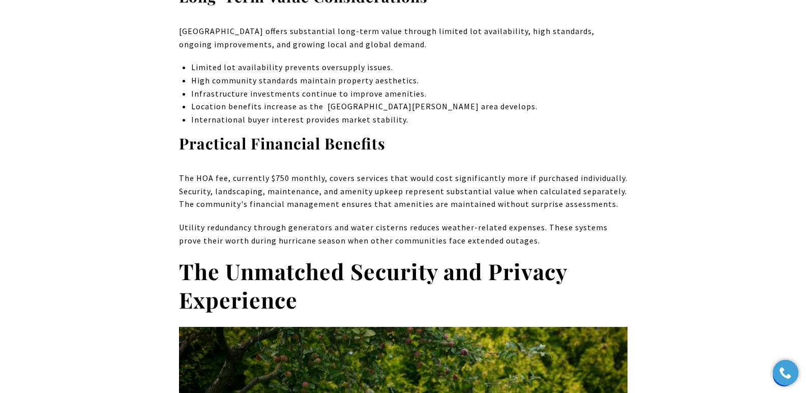
scroll to position [3395, 0]
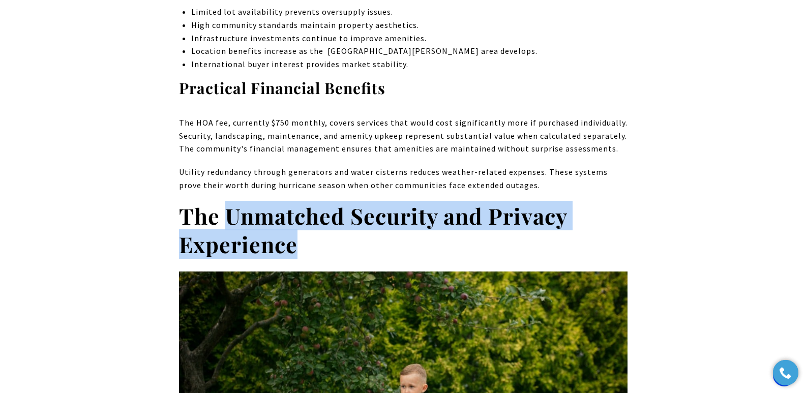
drag, startPoint x: 228, startPoint y: 209, endPoint x: 299, endPoint y: 235, distance: 75.3
click at [299, 235] on h2 "The Unmatched Security and Privacy Experience" at bounding box center [403, 230] width 449 height 57
copy strong "Unmatched Security and Privacy Experience"
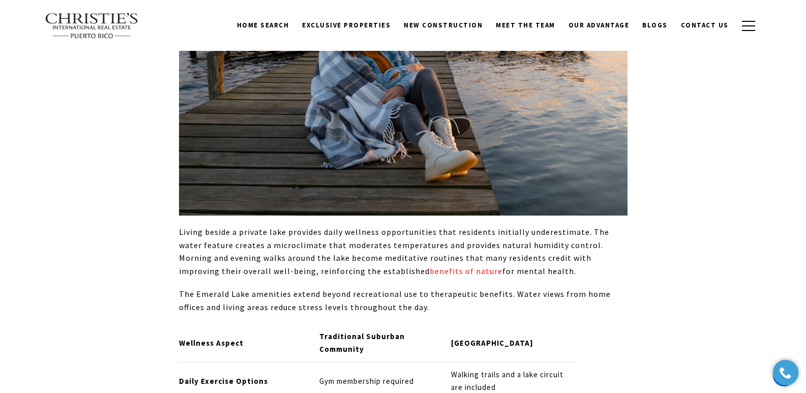
scroll to position [2019, 0]
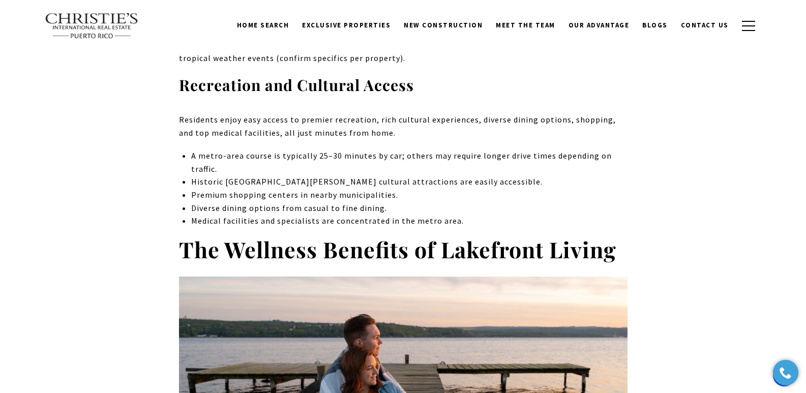
click at [232, 241] on strong "The Wellness Benefits of Lakefront Living" at bounding box center [398, 250] width 438 height 30
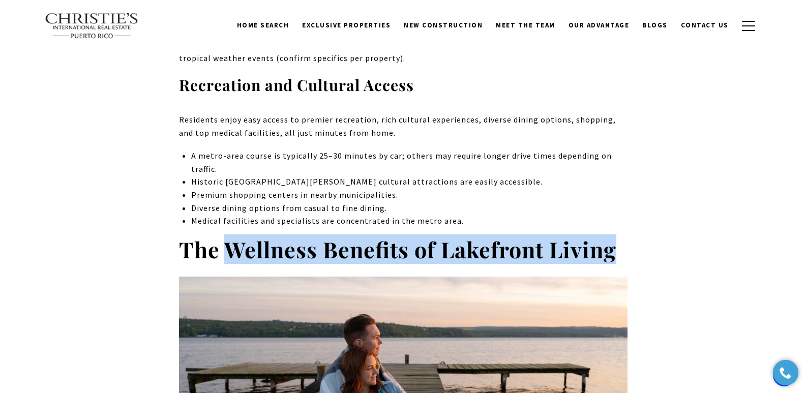
drag, startPoint x: 227, startPoint y: 239, endPoint x: 621, endPoint y: 237, distance: 393.8
click at [621, 237] on h2 "The Wellness Benefits of Lakefront Living" at bounding box center [403, 250] width 449 height 28
copy strong "Wellness Benefits of Lakefront Living"
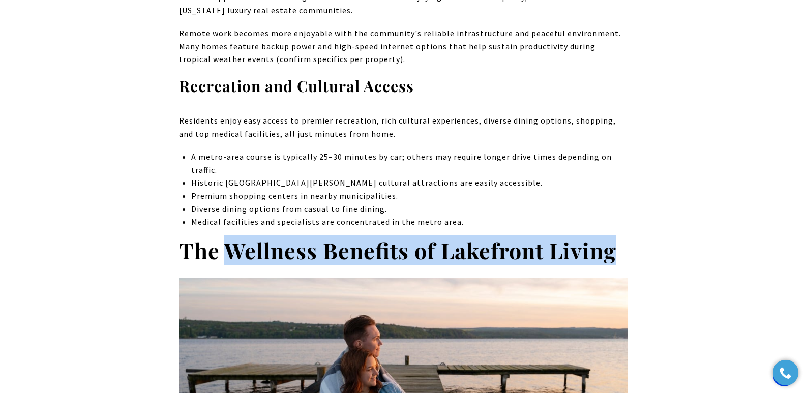
scroll to position [2051, 0]
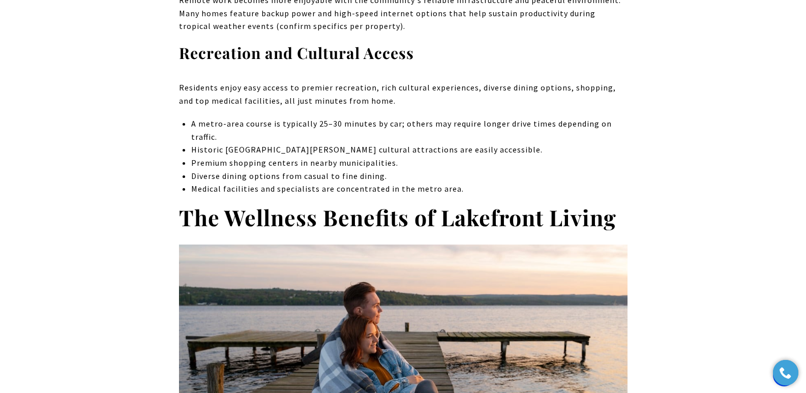
click at [194, 183] on p "Medical facilities and specialists are concentrated in the metro area." at bounding box center [409, 189] width 436 height 13
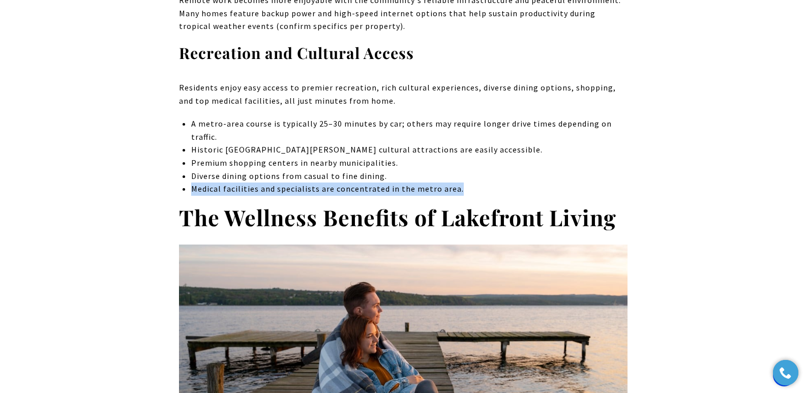
drag, startPoint x: 193, startPoint y: 178, endPoint x: 474, endPoint y: 177, distance: 280.8
click at [474, 183] on p "Medical facilities and specialists are concentrated in the metro area." at bounding box center [409, 189] width 436 height 13
copy p "Medical facilities and specialists are concentrated in the metro area."
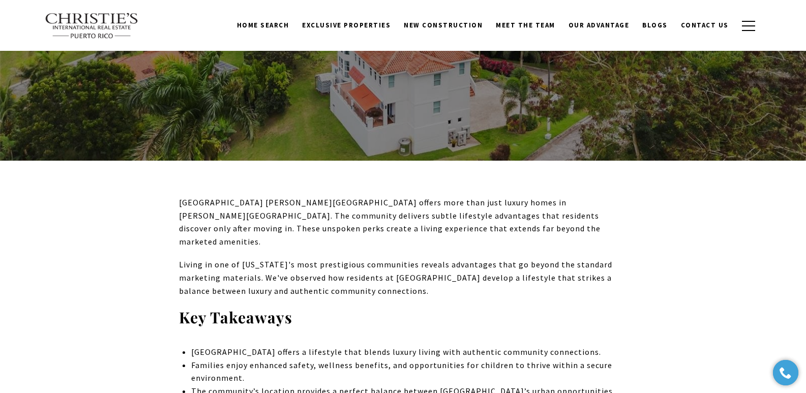
scroll to position [0, 0]
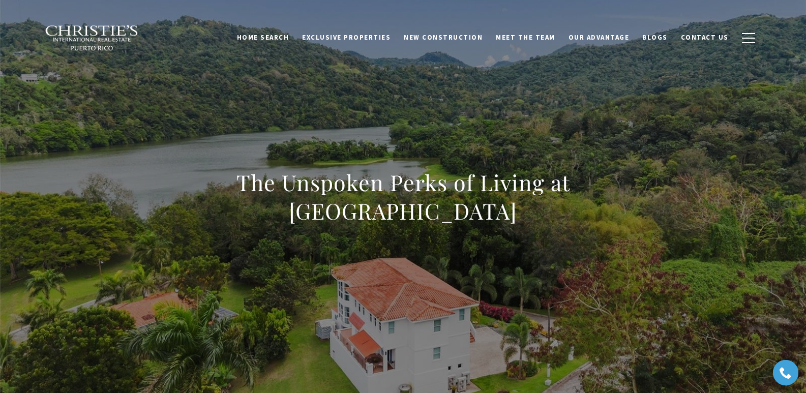
drag, startPoint x: 180, startPoint y: 189, endPoint x: 487, endPoint y: 211, distance: 308.6
click at [487, 211] on h1 "The Unspoken Perks of Living at [GEOGRAPHIC_DATA]" at bounding box center [403, 196] width 449 height 57
copy h1 "The Unspoken Perks of Living at [GEOGRAPHIC_DATA]"
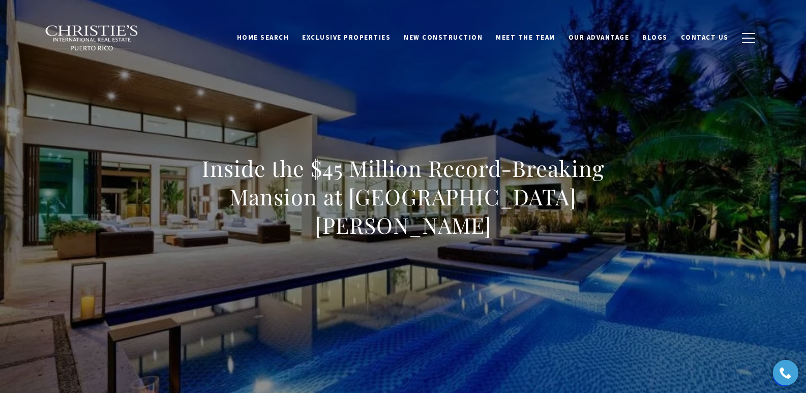
click at [342, 110] on div "Inside the $45 Million Record-Breaking Mansion at [GEOGRAPHIC_DATA][PERSON_NAME]" at bounding box center [403, 203] width 712 height 305
drag, startPoint x: 375, startPoint y: 131, endPoint x: 385, endPoint y: 107, distance: 25.6
click at [383, 110] on div "Inside the $45 Million Record-Breaking Mansion at [GEOGRAPHIC_DATA][PERSON_NAME]" at bounding box center [403, 203] width 712 height 305
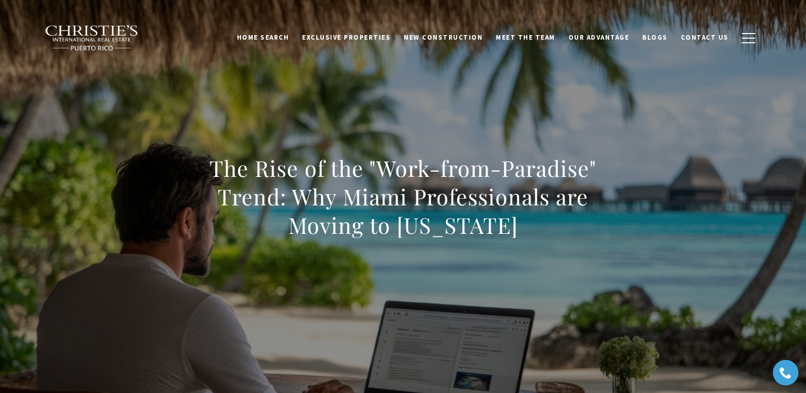
click at [563, 114] on div "The Rise of the "Work-from-Paradise" Trend: Why Miami Professionals are Moving …" at bounding box center [403, 203] width 712 height 305
drag, startPoint x: 195, startPoint y: 162, endPoint x: 550, endPoint y: 244, distance: 363.9
click at [550, 244] on div "The Rise of the "Work-from-Paradise" Trend: Why Miami Professionals are Moving …" at bounding box center [403, 203] width 449 height 99
copy h1 "The Rise of the "Work-from-Paradise" Trend: Why Miami Professionals are Moving …"
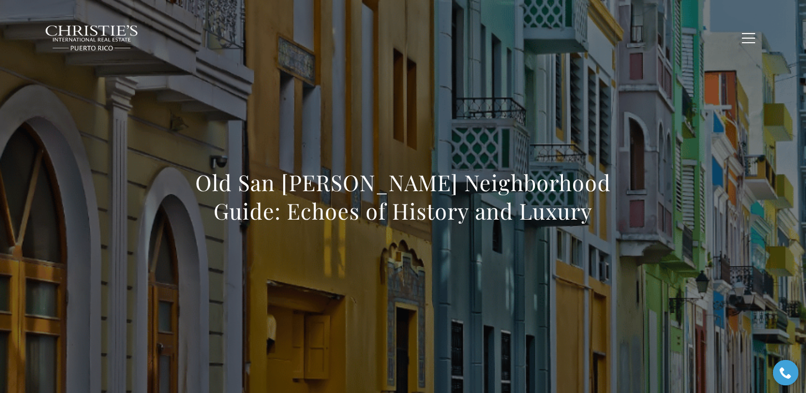
click at [348, 112] on div "Old San Juan Neighborhood Guide: Echoes of History and Luxury" at bounding box center [403, 203] width 712 height 305
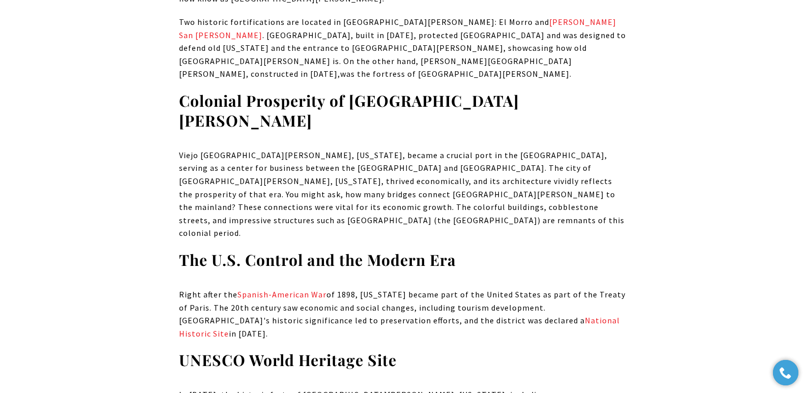
scroll to position [3180, 0]
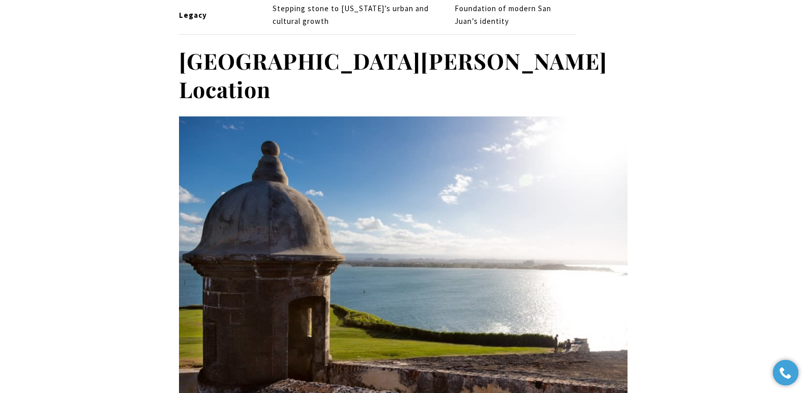
drag, startPoint x: 428, startPoint y: 196, endPoint x: 355, endPoint y: 198, distance: 73.3
copy span "cultural attractions"
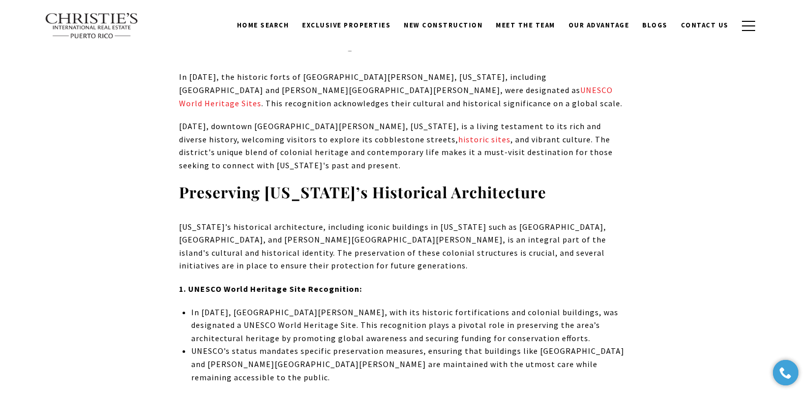
scroll to position [0, 0]
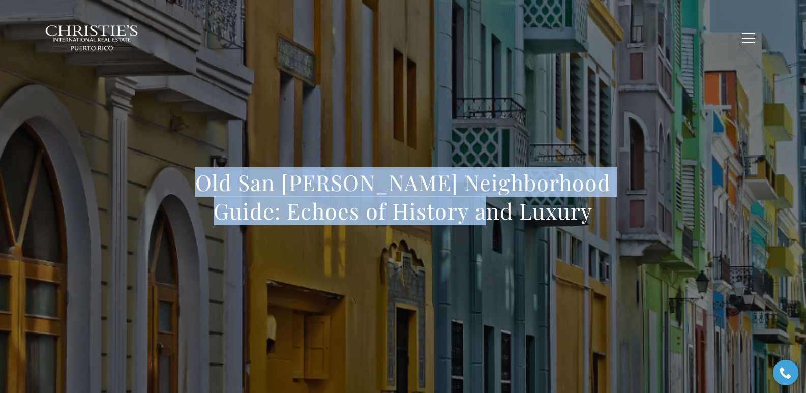
drag, startPoint x: 178, startPoint y: 187, endPoint x: 559, endPoint y: 222, distance: 382.2
click at [559, 222] on div "Old San Juan Neighborhood Guide: Echoes of History and Luxury" at bounding box center [403, 203] width 712 height 305
copy h1 "Old San Juan Neighborhood Guide: Echoes of History and Luxury"
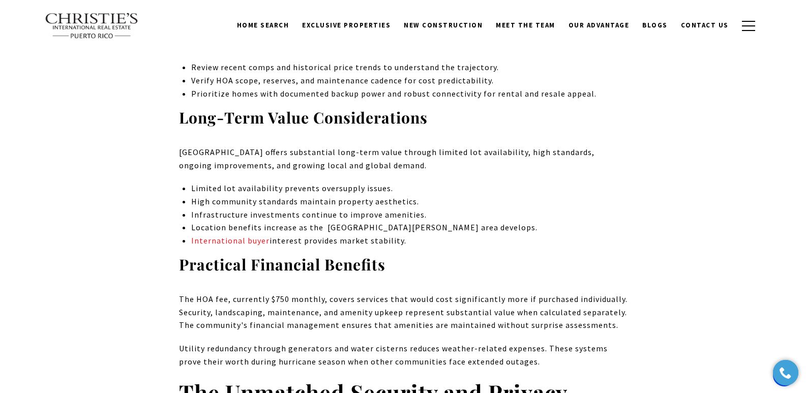
scroll to position [3175, 0]
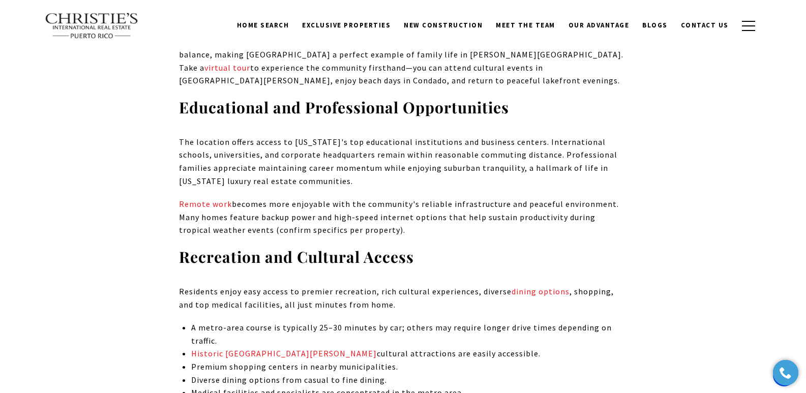
scroll to position [1825, 0]
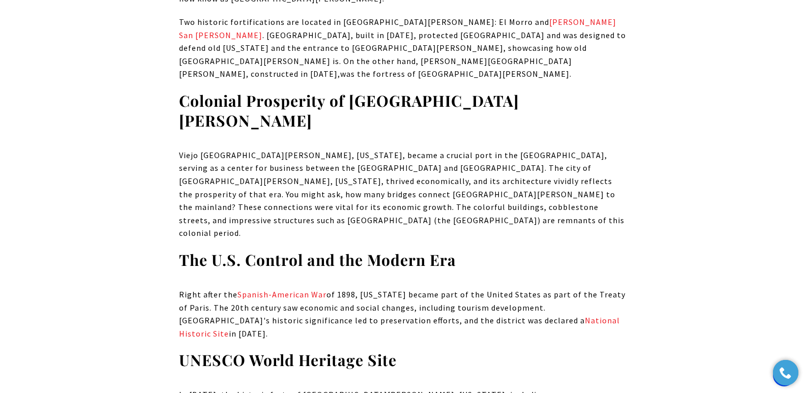
scroll to position [3180, 0]
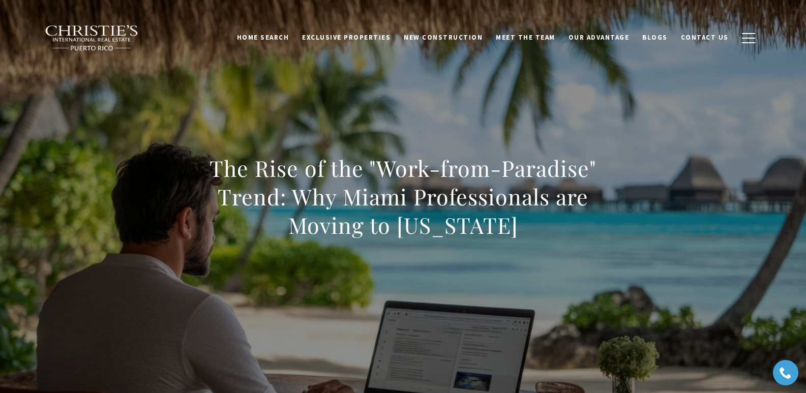
click at [564, 81] on div "The Rise of the "Work-from-Paradise" Trend: Why Miami Professionals are Moving …" at bounding box center [403, 203] width 712 height 305
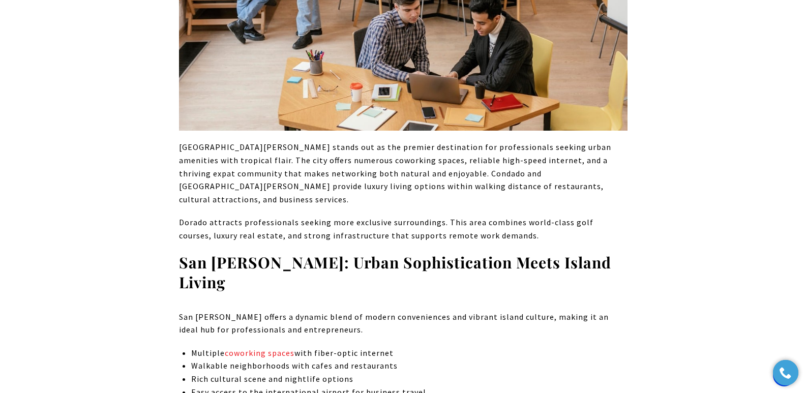
scroll to position [2421, 0]
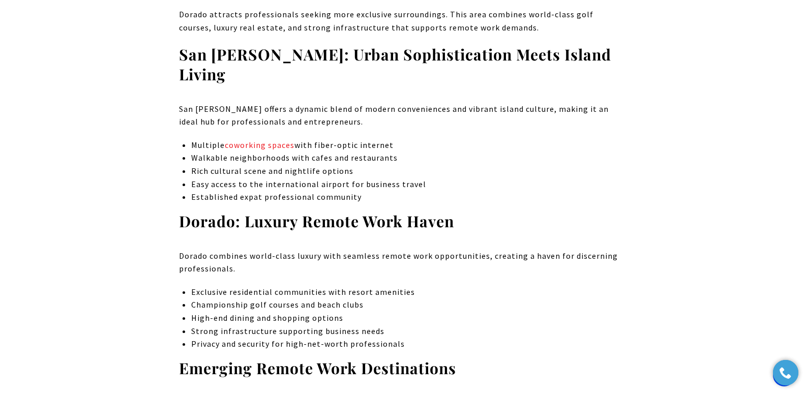
click at [537, 299] on p "Championship golf courses and beach clubs" at bounding box center [409, 305] width 436 height 13
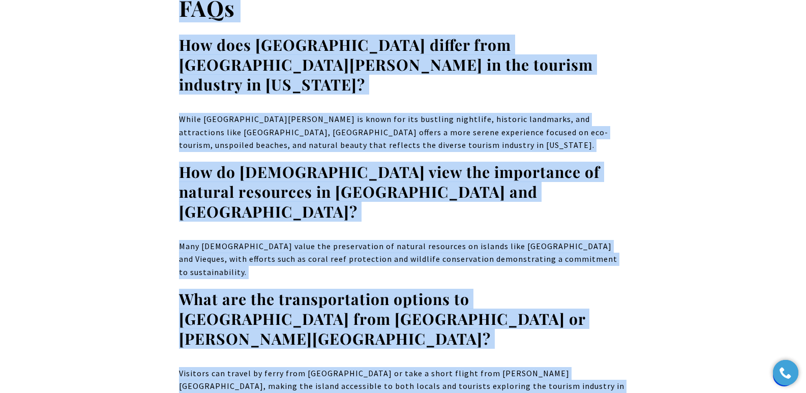
scroll to position [7633, 0]
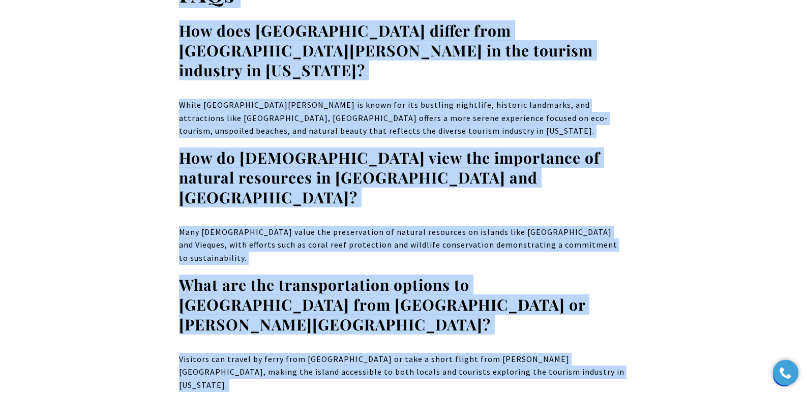
drag, startPoint x: 165, startPoint y: 173, endPoint x: 580, endPoint y: 297, distance: 433.2
copy body "A Historical Perspective on Culebra, Puerto Rico's Economy, Tourism, and Real E…"
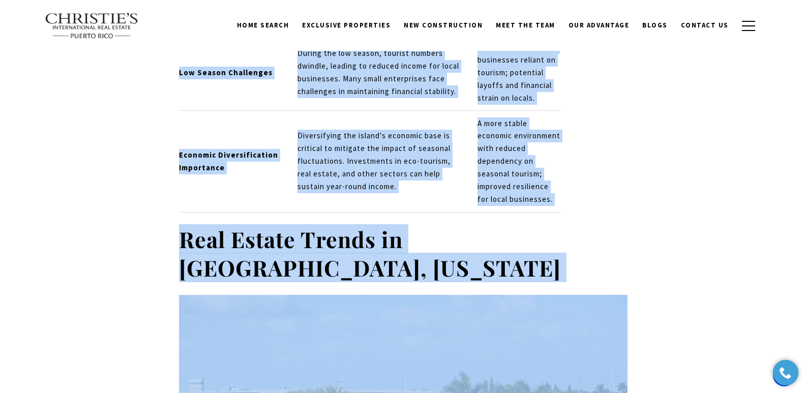
scroll to position [0, 0]
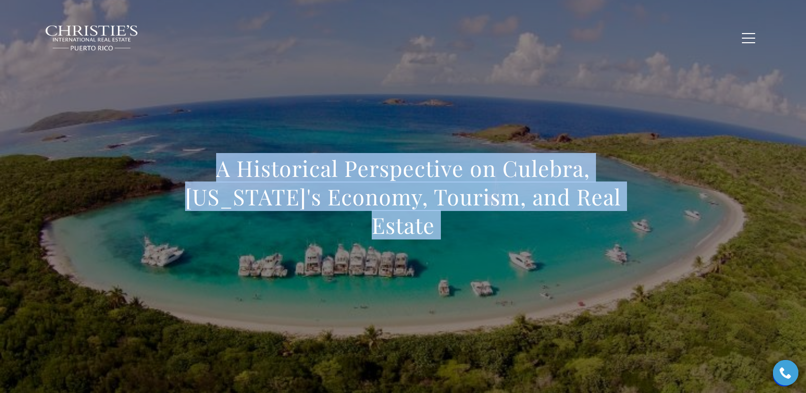
click at [221, 187] on h1 "A Historical Perspective on Culebra, Puerto Rico's Economy, Tourism, and Real E…" at bounding box center [403, 196] width 449 height 85
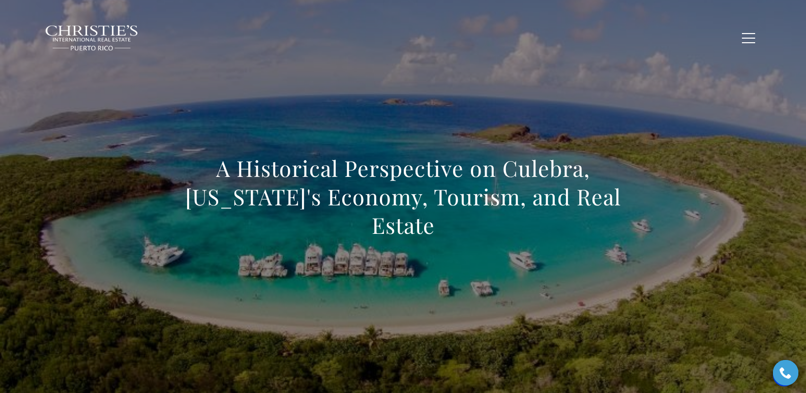
drag, startPoint x: 180, startPoint y: 183, endPoint x: 701, endPoint y: 209, distance: 521.6
click at [524, 209] on div "A Historical Perspective on Culebra, Puerto Rico's Economy, Tourism, and Real E…" at bounding box center [403, 203] width 712 height 305
copy h1 "A Historical Perspective on Culebra, Puerto Rico's Economy, Tourism, and Real E…"
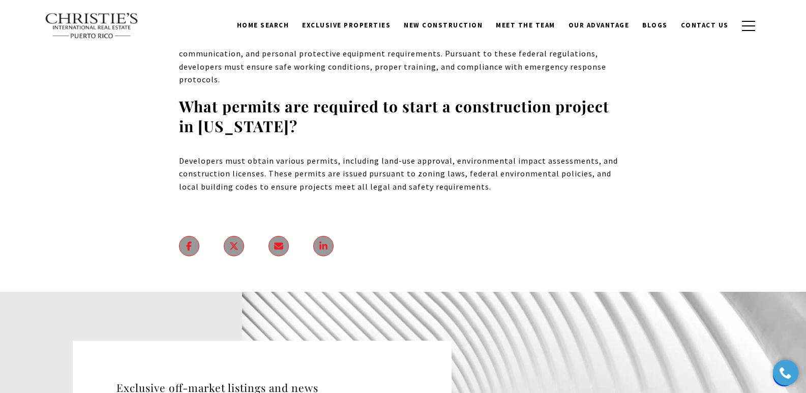
scroll to position [7886, 0]
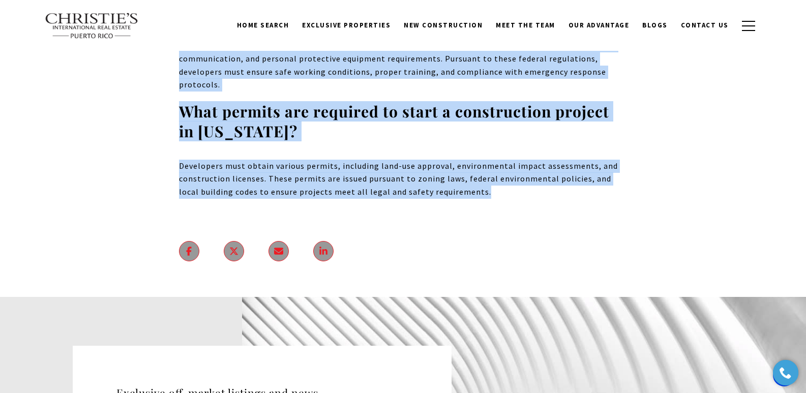
drag, startPoint x: 185, startPoint y: 185, endPoint x: 630, endPoint y: 185, distance: 444.6
copy body "Lorem Ipsumdolorsi Ametconsect Adipiscin Elit Seddoe Temporinci ut Labore Etdo …"
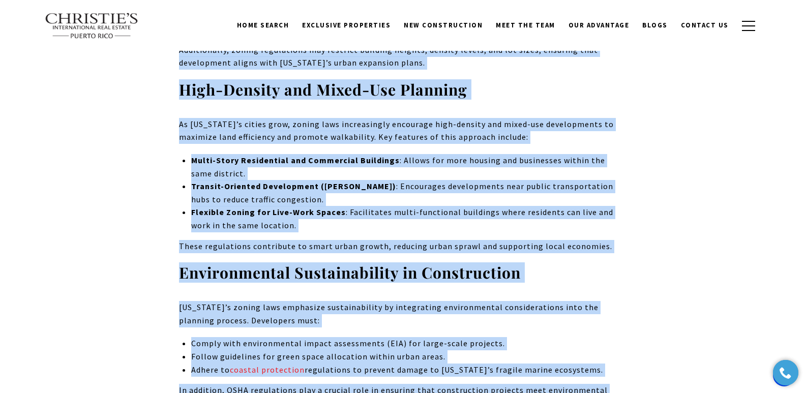
scroll to position [0, 0]
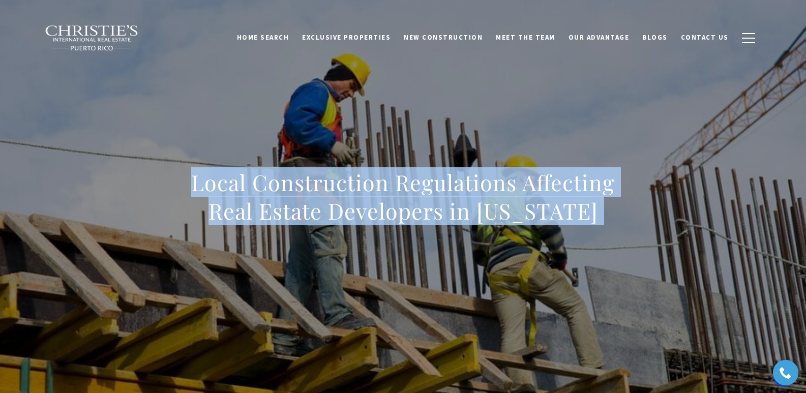
click at [254, 117] on div "Local Construction Regulations Affecting Real Estate Developers in [US_STATE]" at bounding box center [403, 203] width 712 height 305
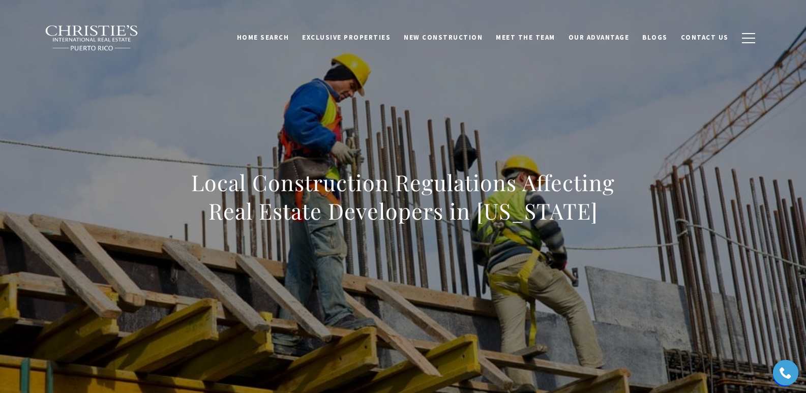
drag, startPoint x: 189, startPoint y: 190, endPoint x: 702, endPoint y: 236, distance: 514.9
click at [524, 236] on div "Local Construction Regulations Affecting Real Estate Developers in [US_STATE]" at bounding box center [403, 203] width 712 height 305
copy h1 "Local Construction Regulations Affecting Real Estate Developers in [US_STATE]"
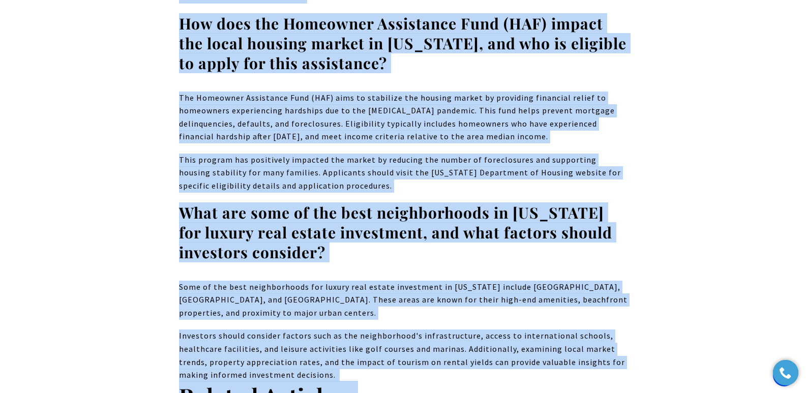
scroll to position [7190, 0]
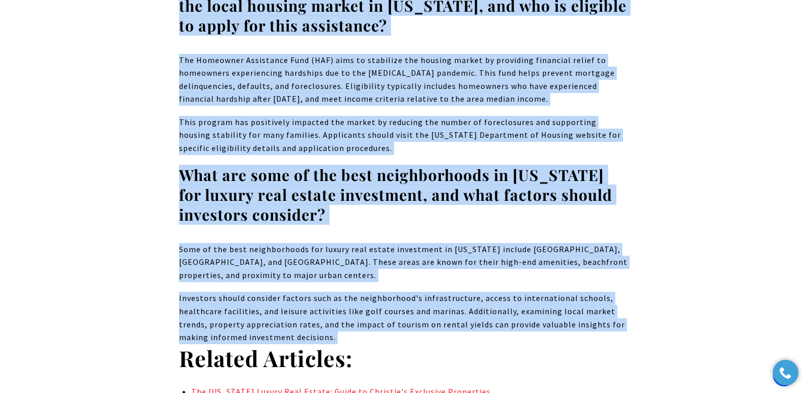
drag, startPoint x: 166, startPoint y: 188, endPoint x: 572, endPoint y: 249, distance: 410.6
copy body "Loremip Dol si Ametco Adip: Elitseddoe tem Incididuntut Laboreetdo Magnaa Enim'…"
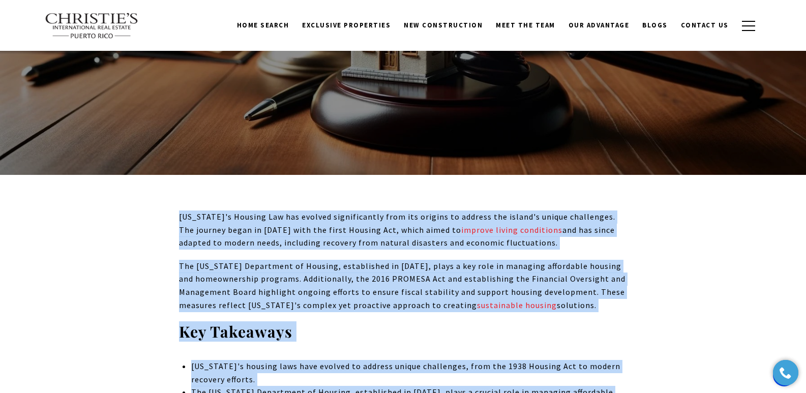
scroll to position [0, 0]
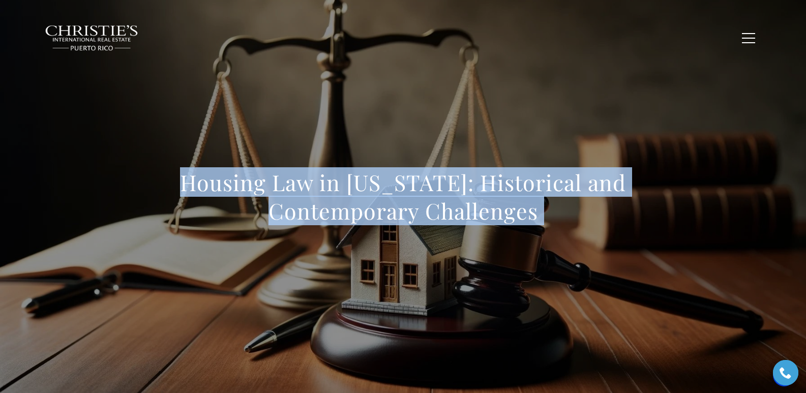
click at [409, 84] on div "Housing Law in [US_STATE]: Historical and Contemporary Challenges" at bounding box center [403, 203] width 712 height 305
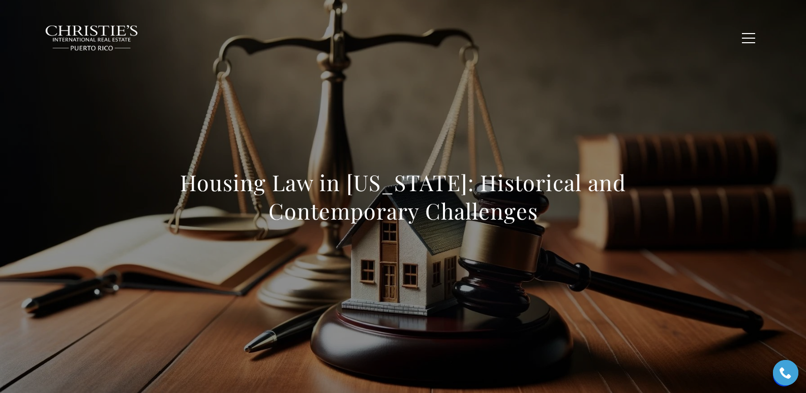
drag, startPoint x: 180, startPoint y: 179, endPoint x: 584, endPoint y: 226, distance: 406.7
click at [524, 227] on div "Housing Law in [US_STATE]: Historical and Contemporary Challenges" at bounding box center [403, 203] width 449 height 70
copy h1 "Housing Law in [US_STATE]: Historical and Contemporary Challenges"
click at [163, 175] on div "Housing Law in [US_STATE]: Historical and Contemporary Challenges" at bounding box center [403, 203] width 712 height 305
drag, startPoint x: 163, startPoint y: 182, endPoint x: 671, endPoint y: 222, distance: 509.3
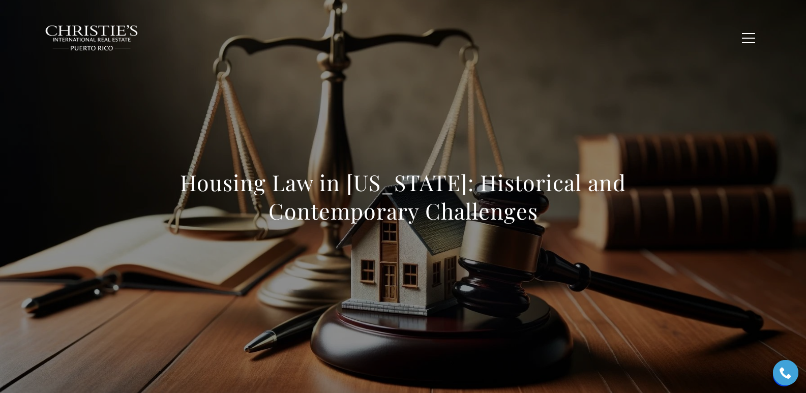
click at [524, 222] on div "Housing Law in [US_STATE]: Historical and Contemporary Challenges" at bounding box center [403, 203] width 712 height 305
copy h1 "Housing Law in [US_STATE]: Historical and Contemporary Challenges"
